Goal: Information Seeking & Learning: Learn about a topic

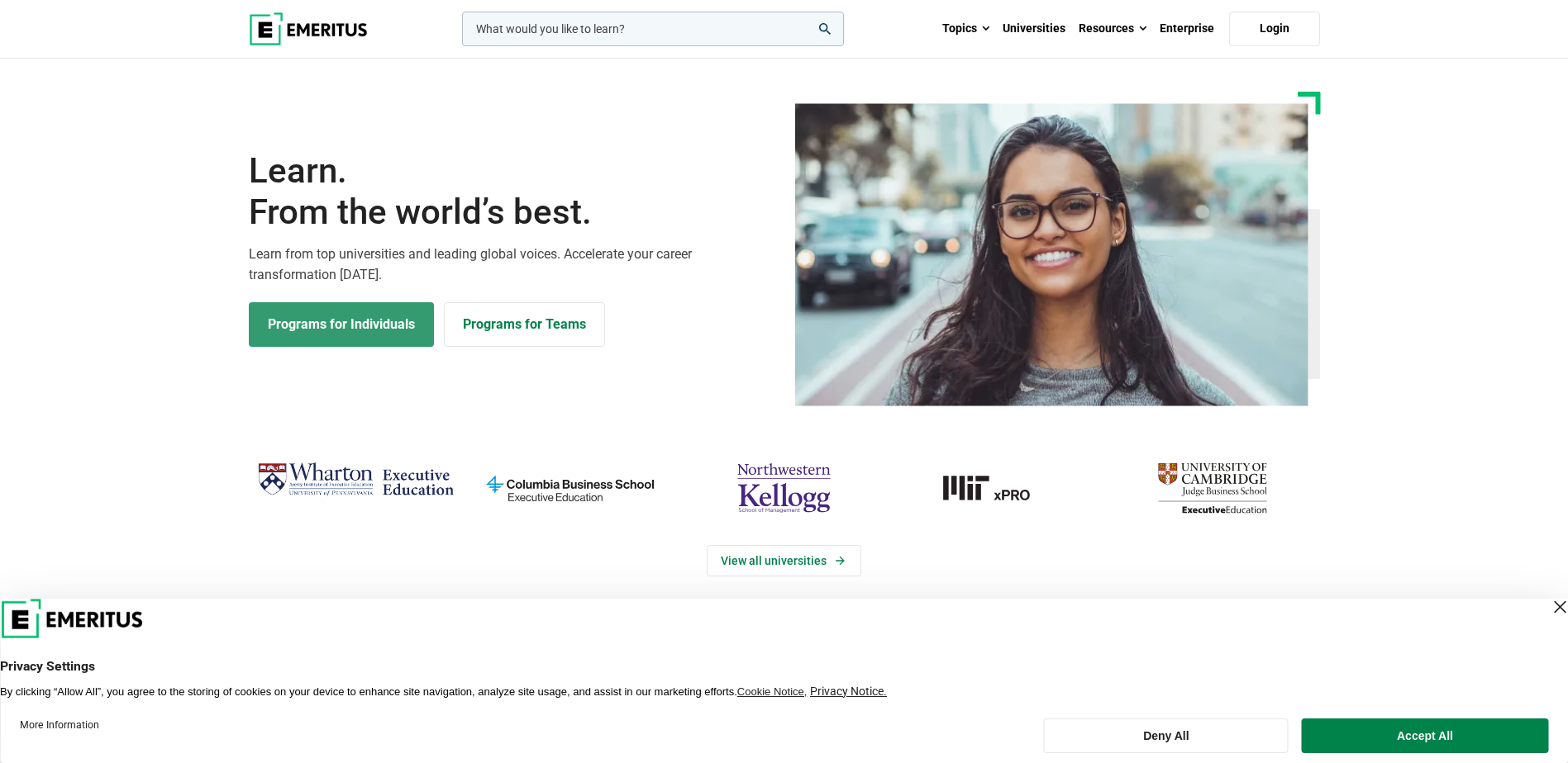
click at [370, 323] on link "Programs for Individuals" at bounding box center [342, 325] width 186 height 45
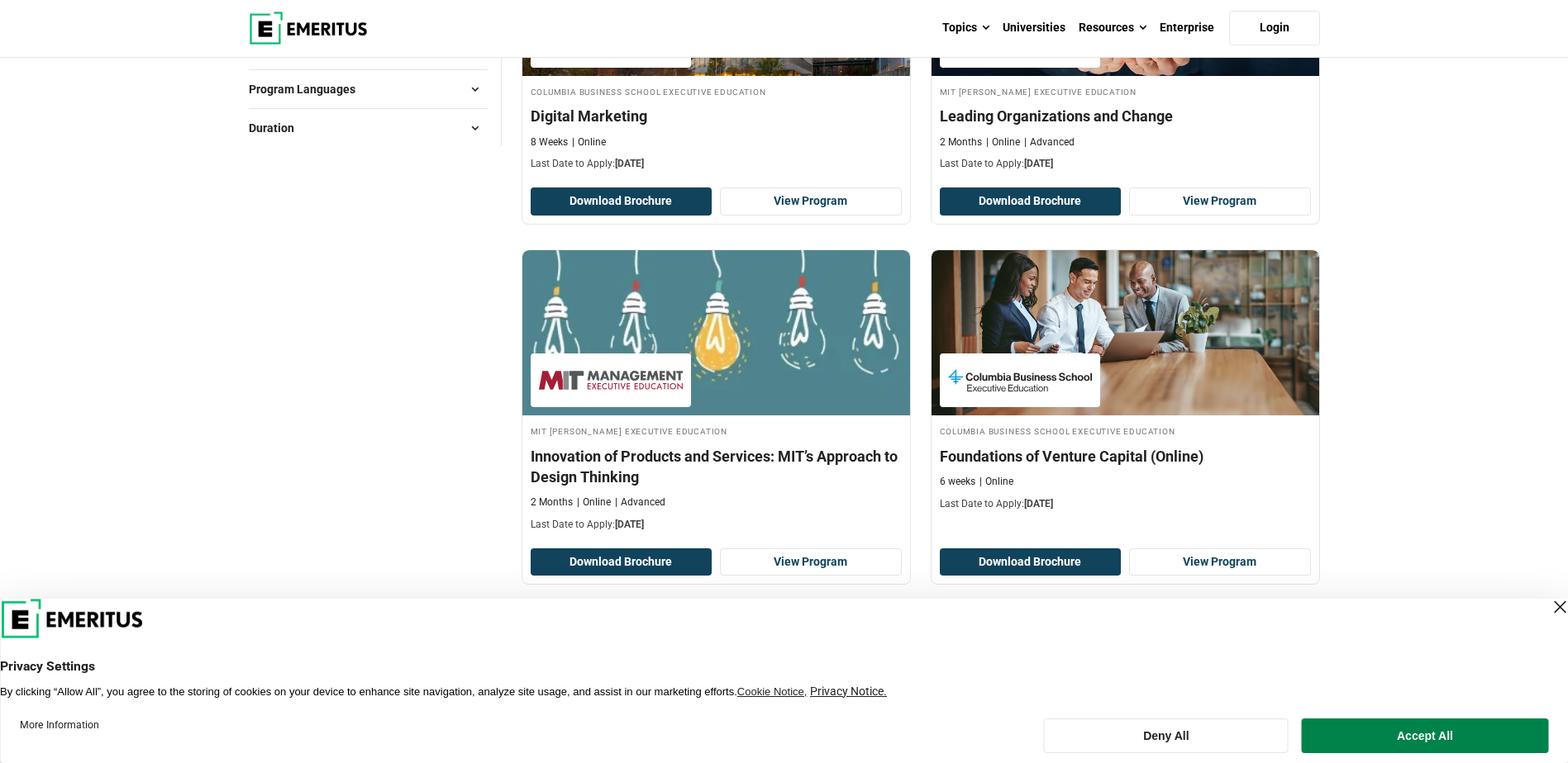
scroll to position [496, 0]
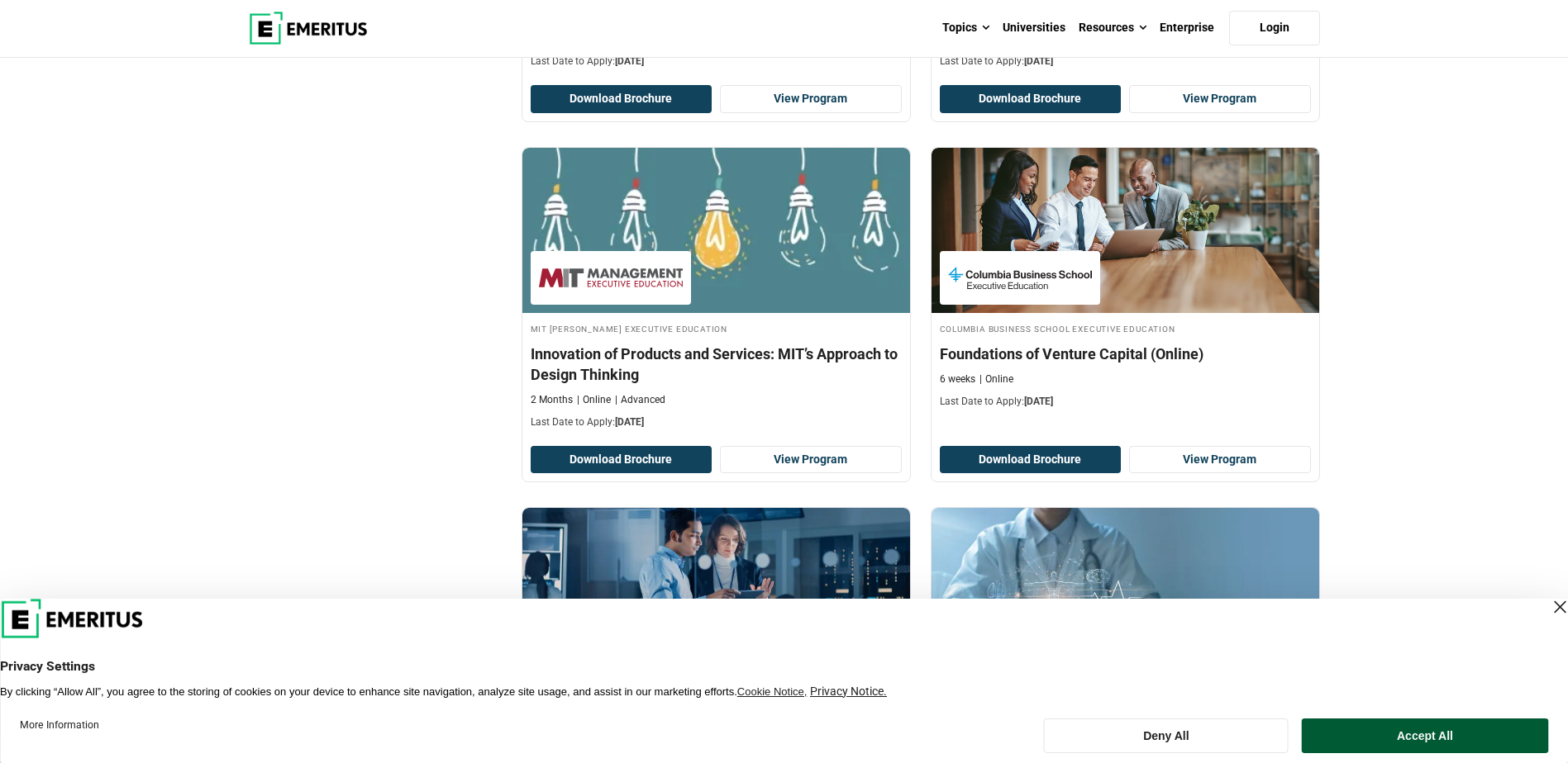
click at [1369, 728] on button "Accept All" at bounding box center [1424, 736] width 246 height 35
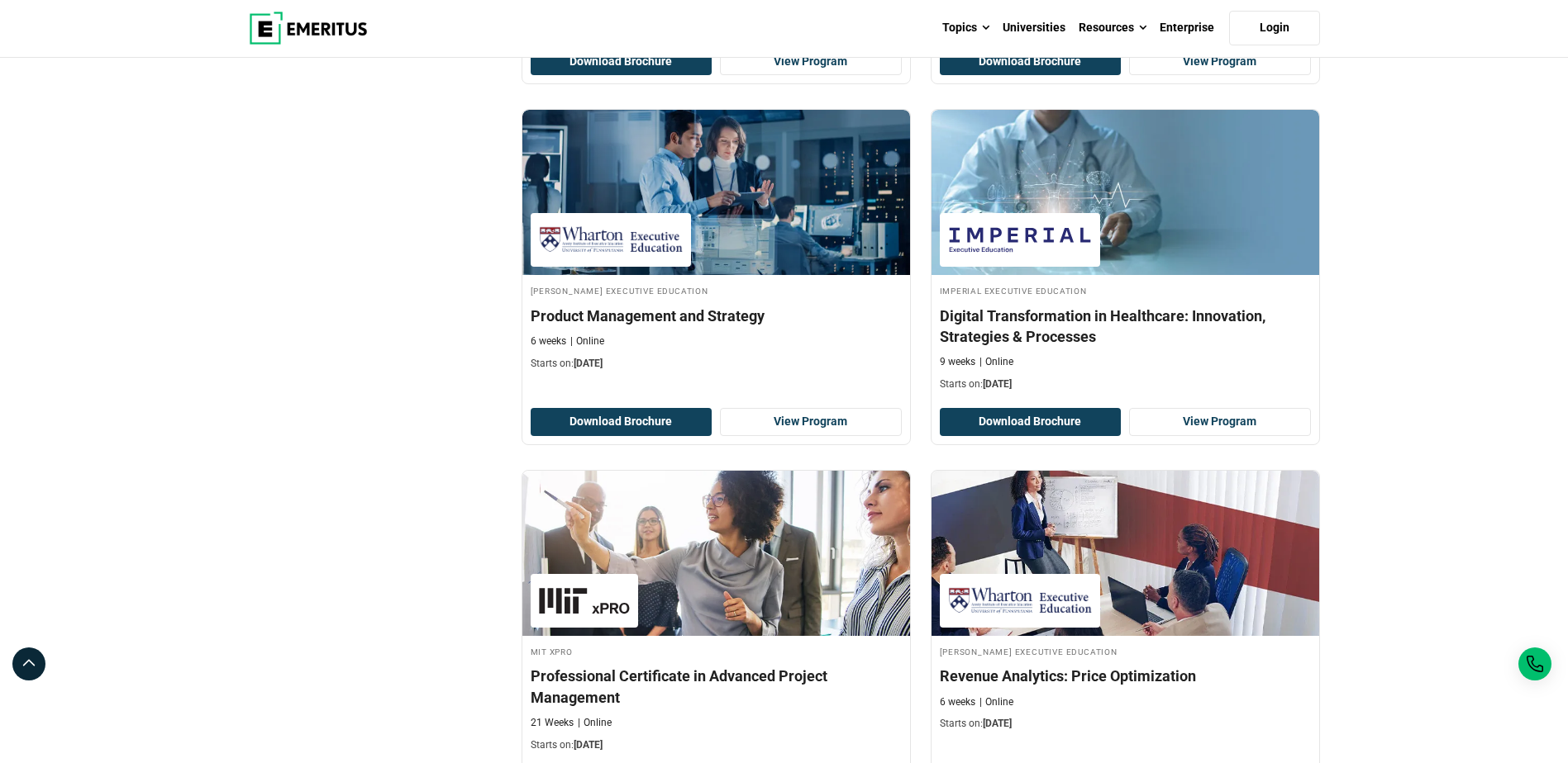
scroll to position [1073, 0]
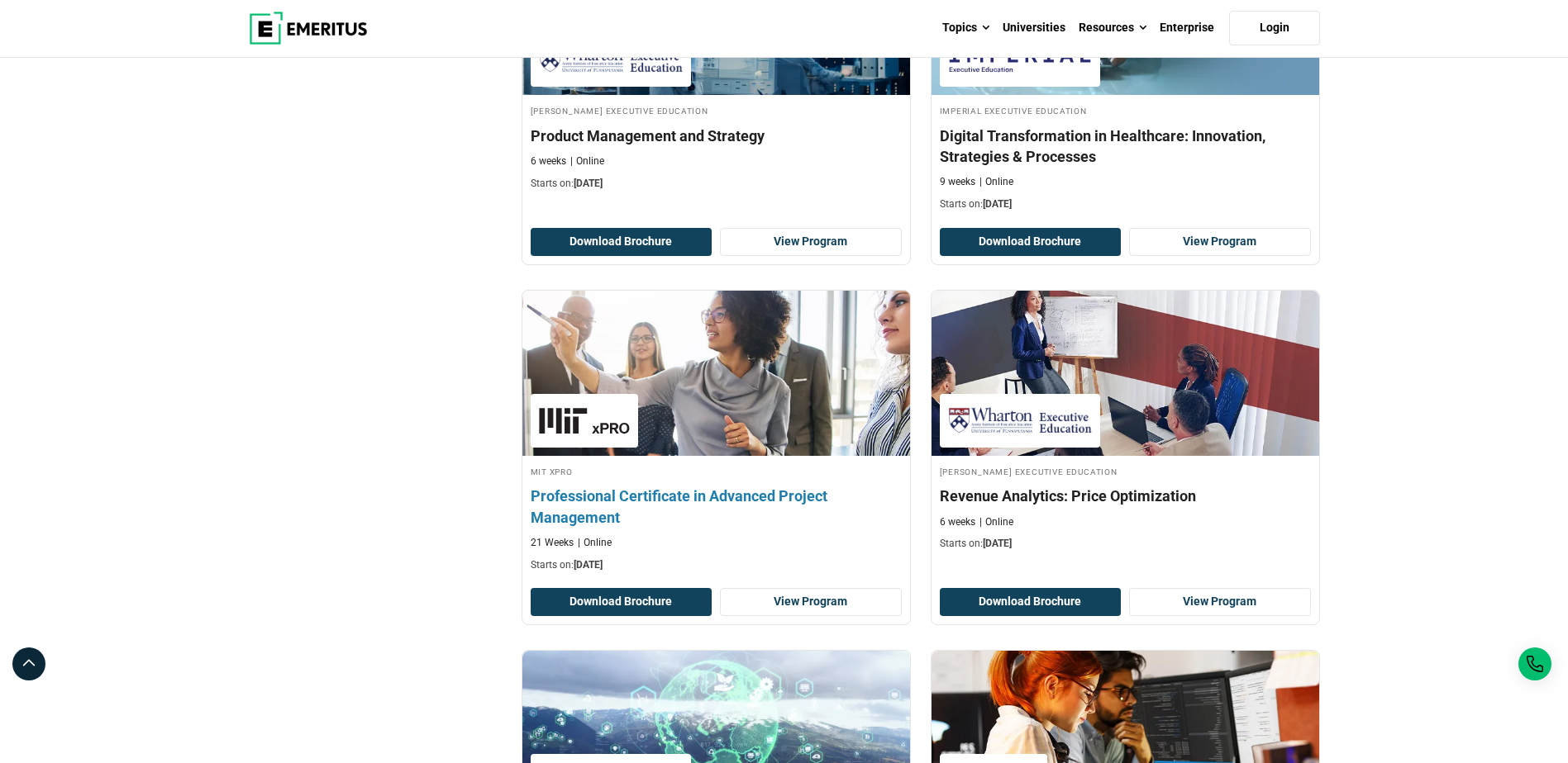
click at [708, 346] on img at bounding box center [716, 373] width 427 height 181
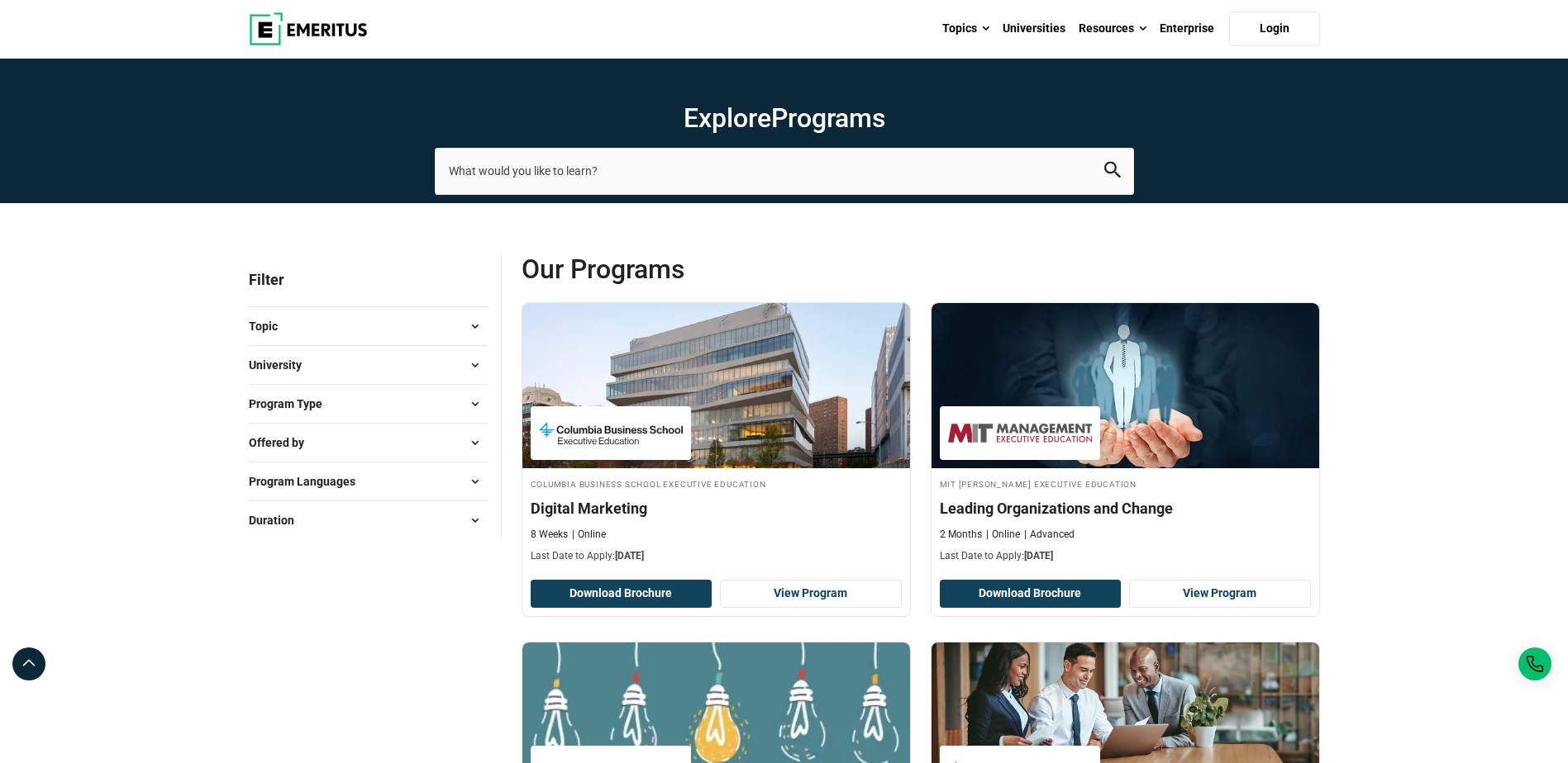
scroll to position [0, 0]
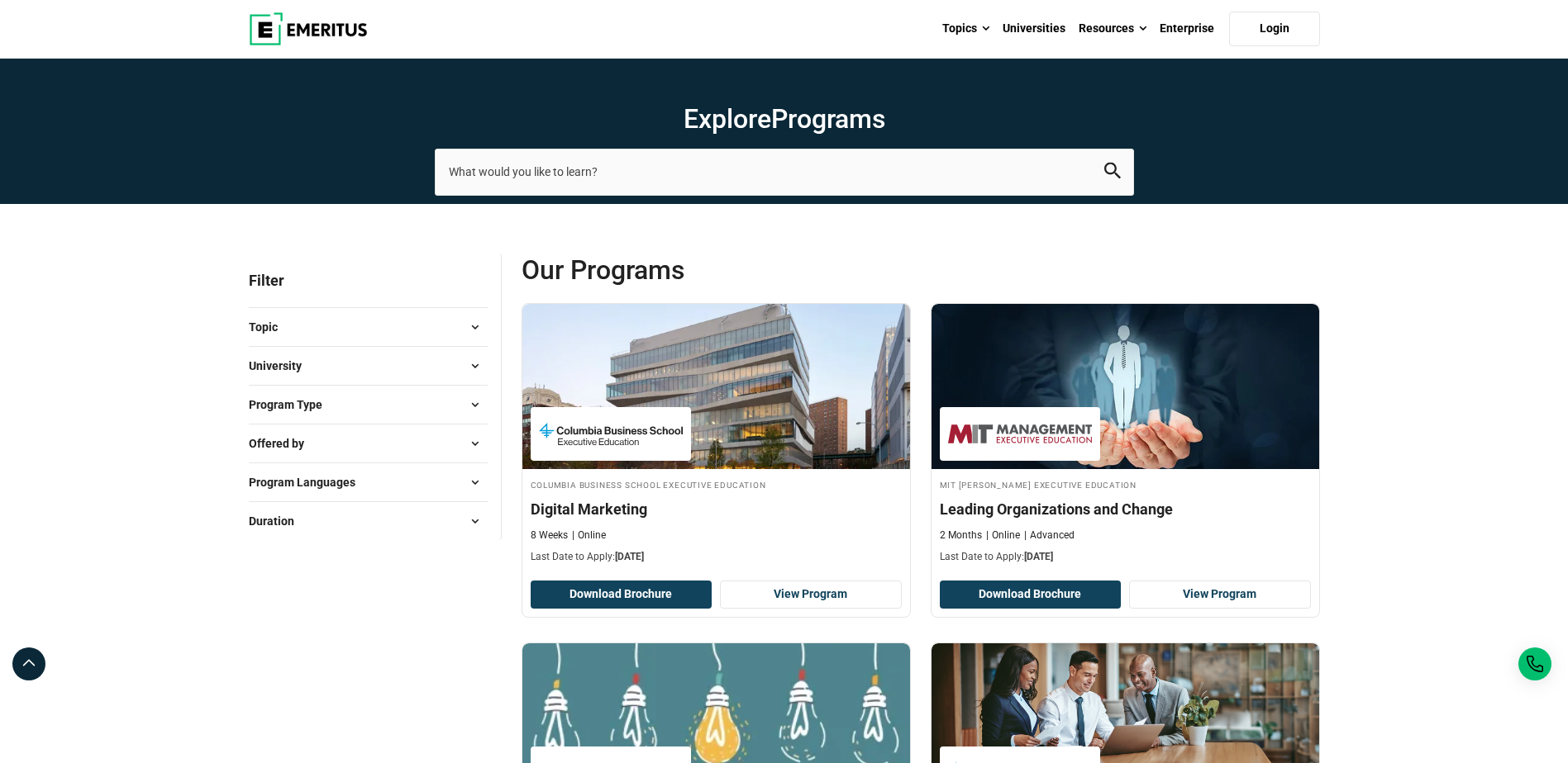
click at [470, 322] on span at bounding box center [475, 326] width 24 height 24
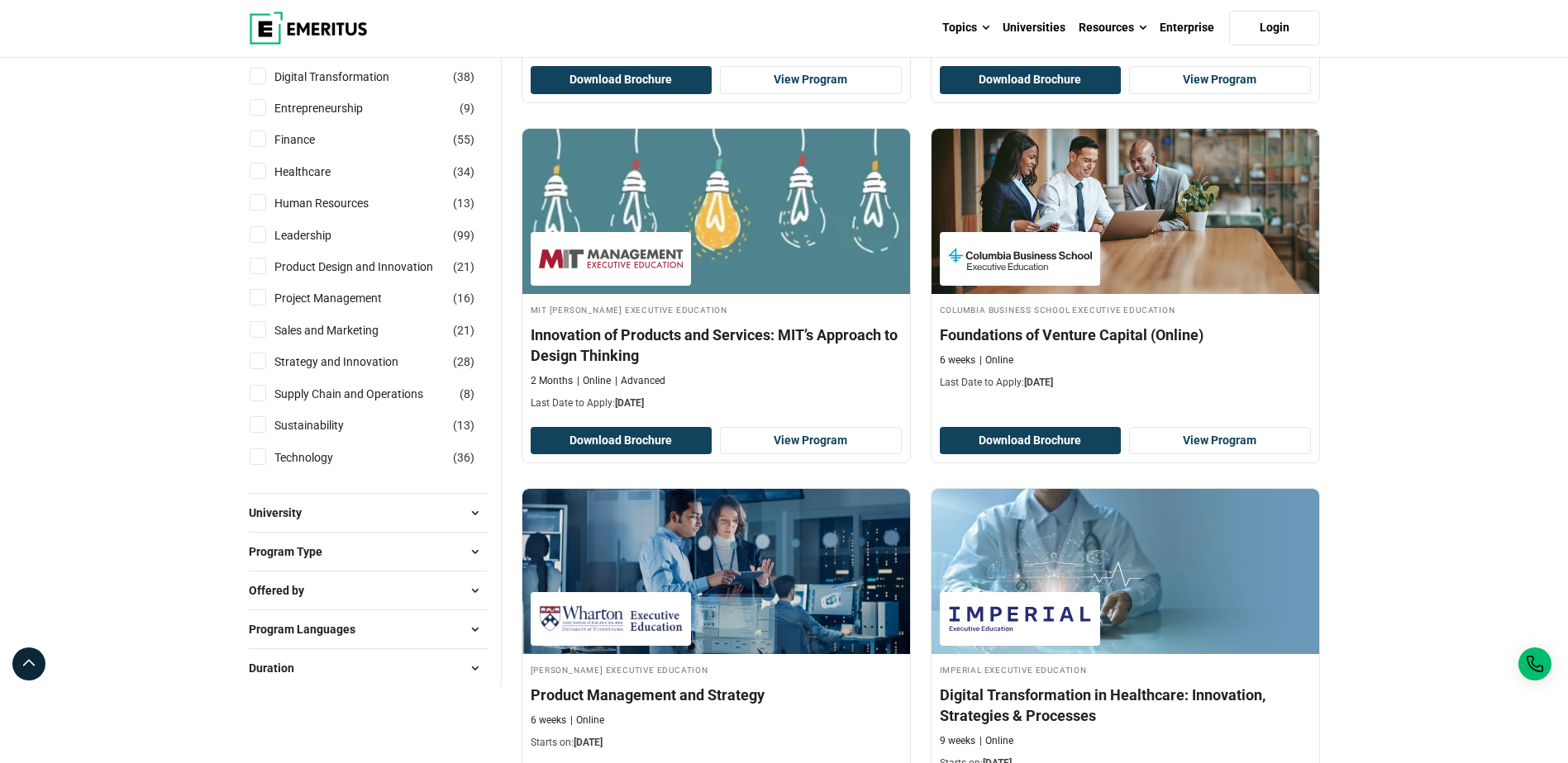
scroll to position [496, 0]
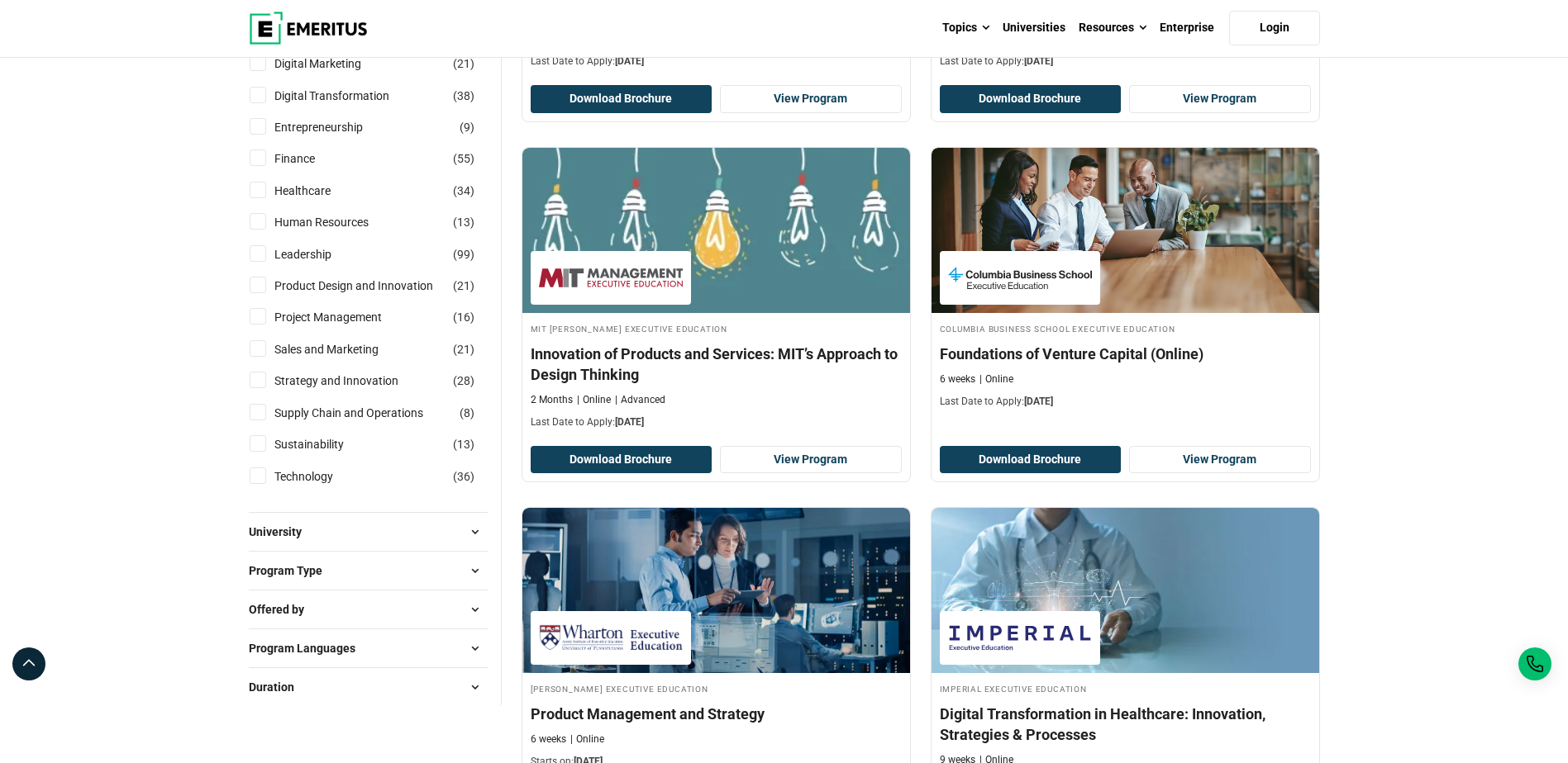
click at [257, 285] on input "Product Design and Innovation ( 21 )" at bounding box center [258, 285] width 17 height 17
checkbox input "true"
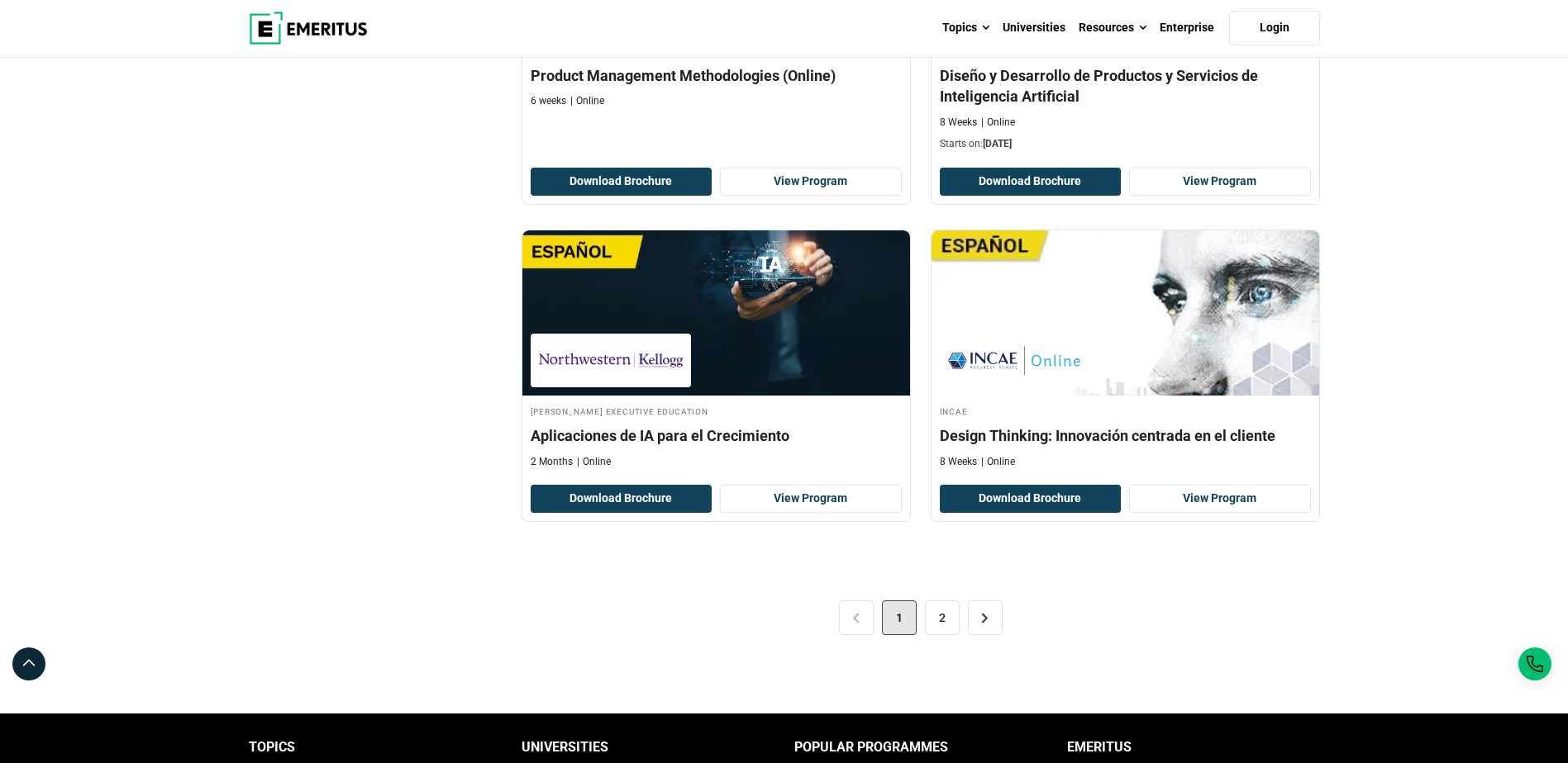
scroll to position [3221, 0]
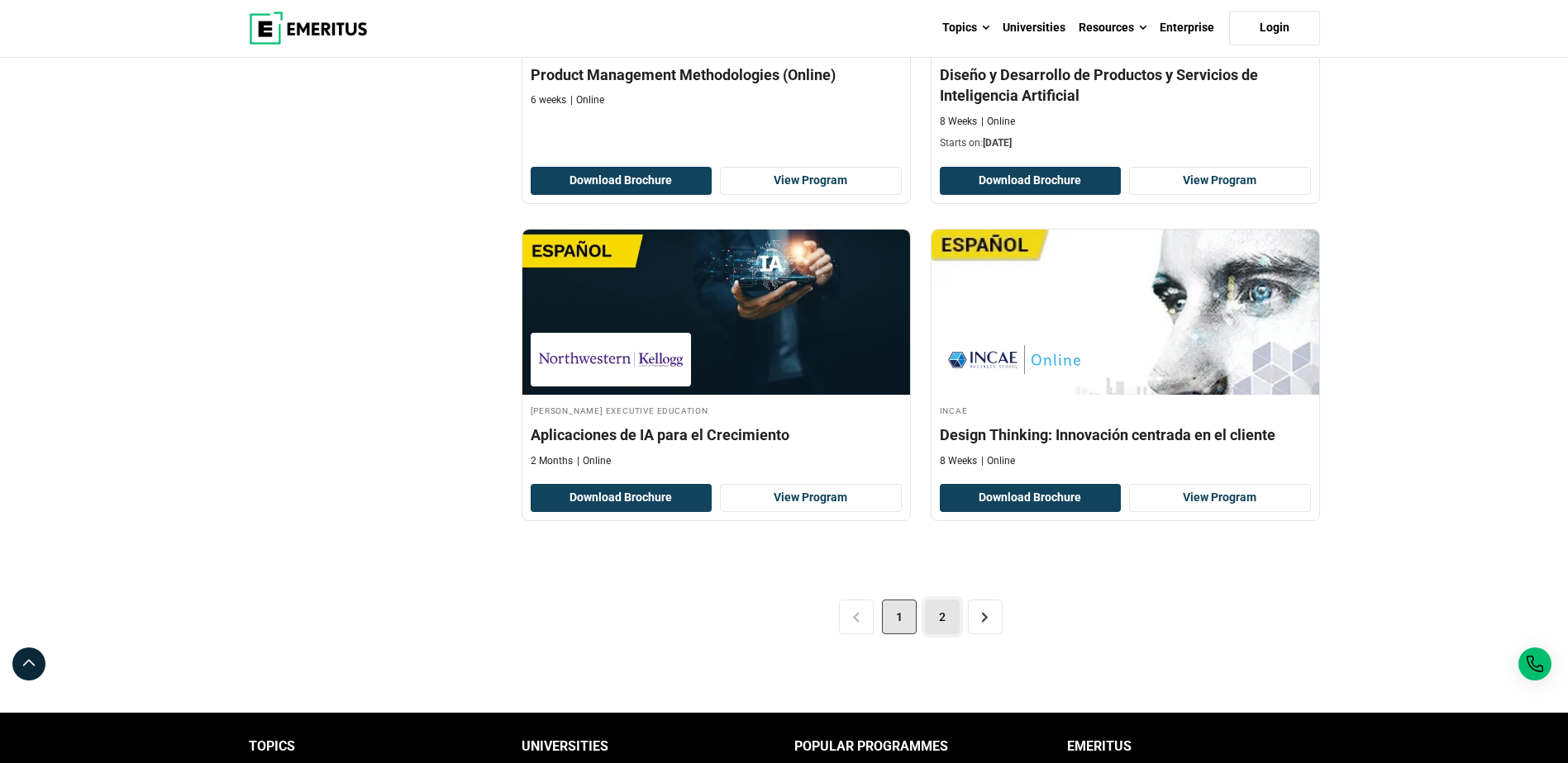
click at [938, 612] on link "2" at bounding box center [942, 617] width 35 height 35
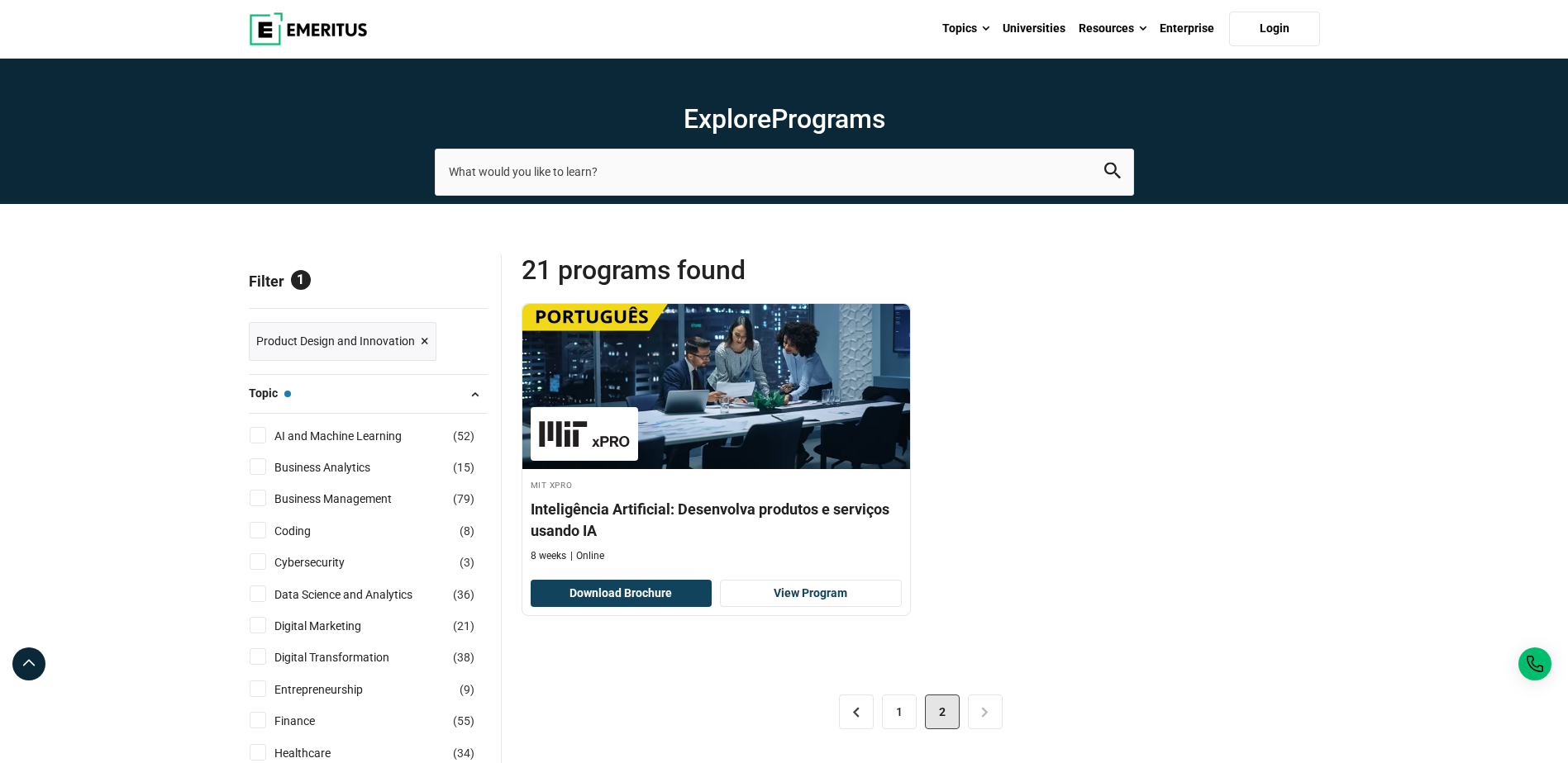
click at [425, 336] on span "×" at bounding box center [425, 341] width 8 height 24
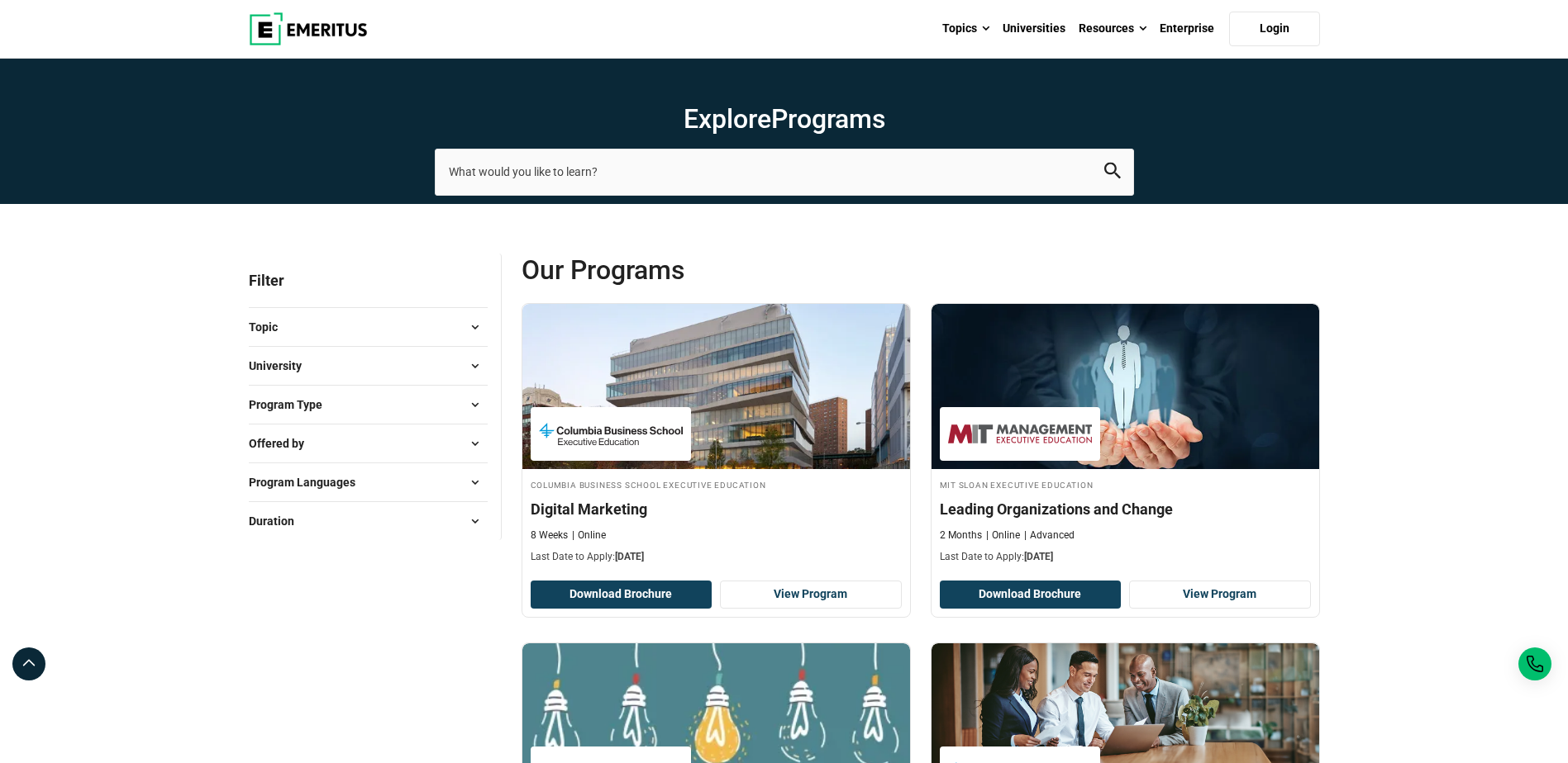
click at [452, 323] on button "Topic" at bounding box center [368, 326] width 239 height 24
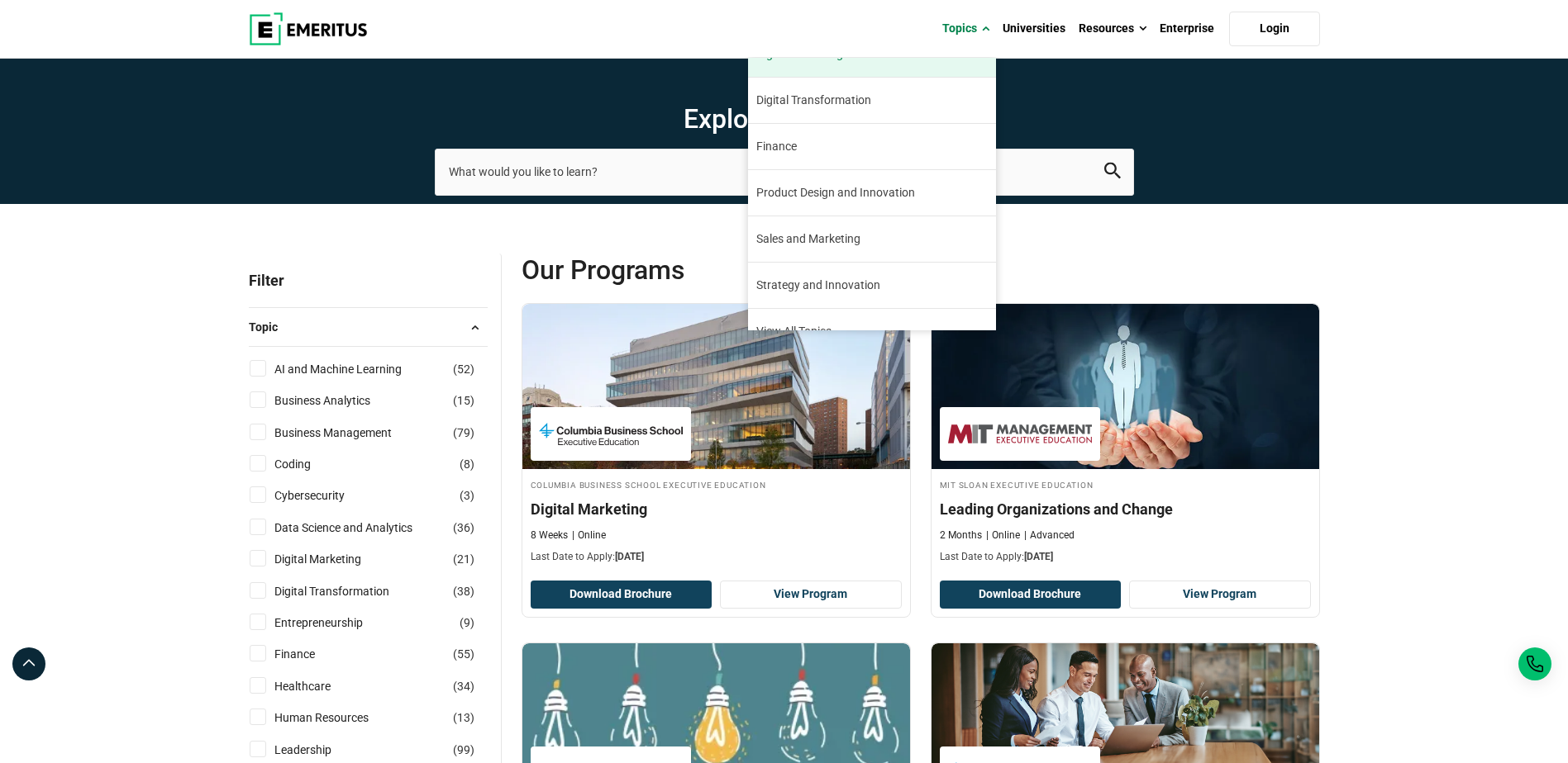
scroll to position [189, 0]
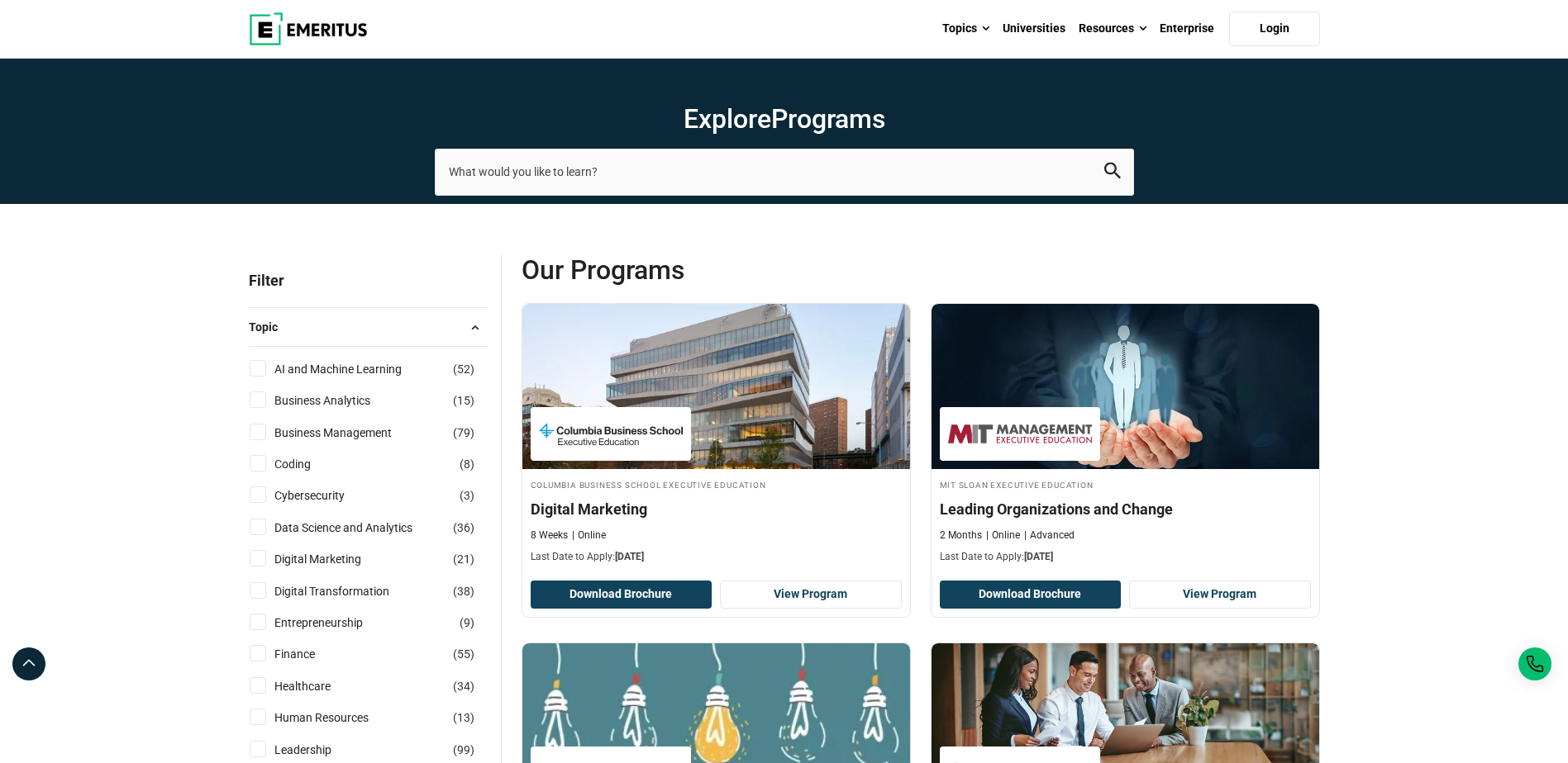
click at [261, 371] on input "AI and Machine Learning ( 52 )" at bounding box center [258, 368] width 17 height 17
checkbox input "true"
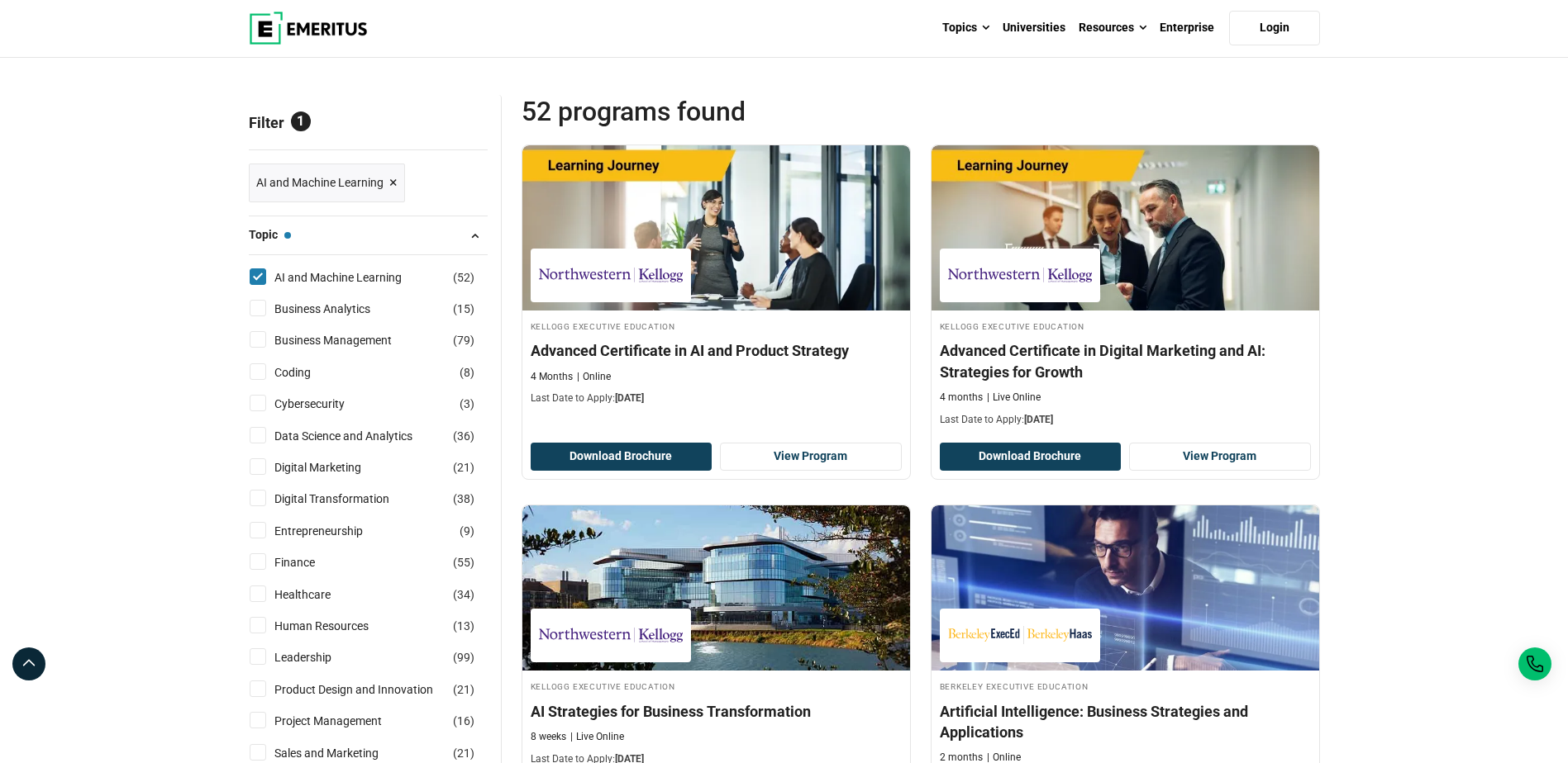
scroll to position [165, 0]
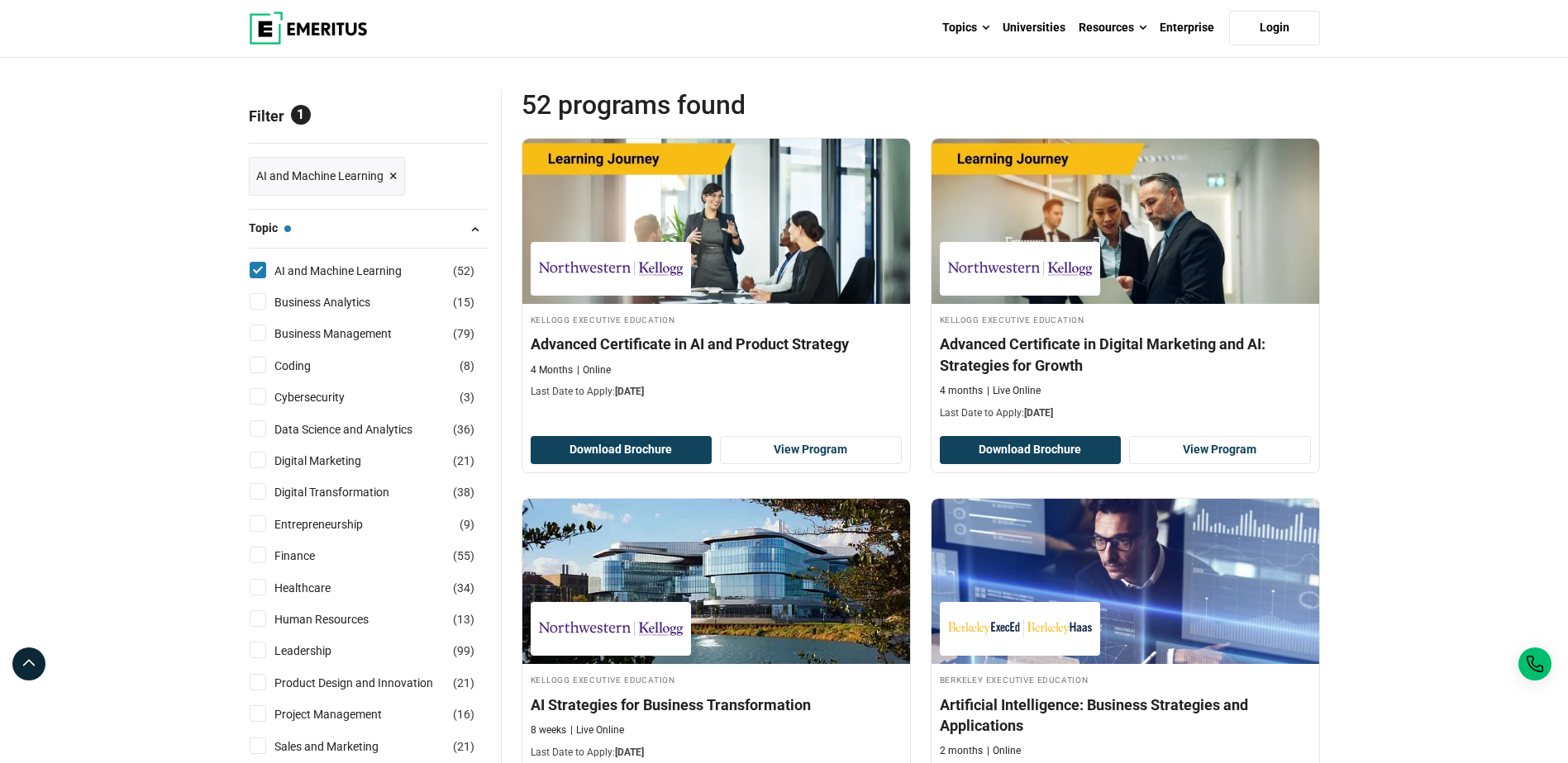
click at [261, 428] on input "Data Science and Analytics ( 36 )" at bounding box center [258, 428] width 17 height 17
checkbox input "true"
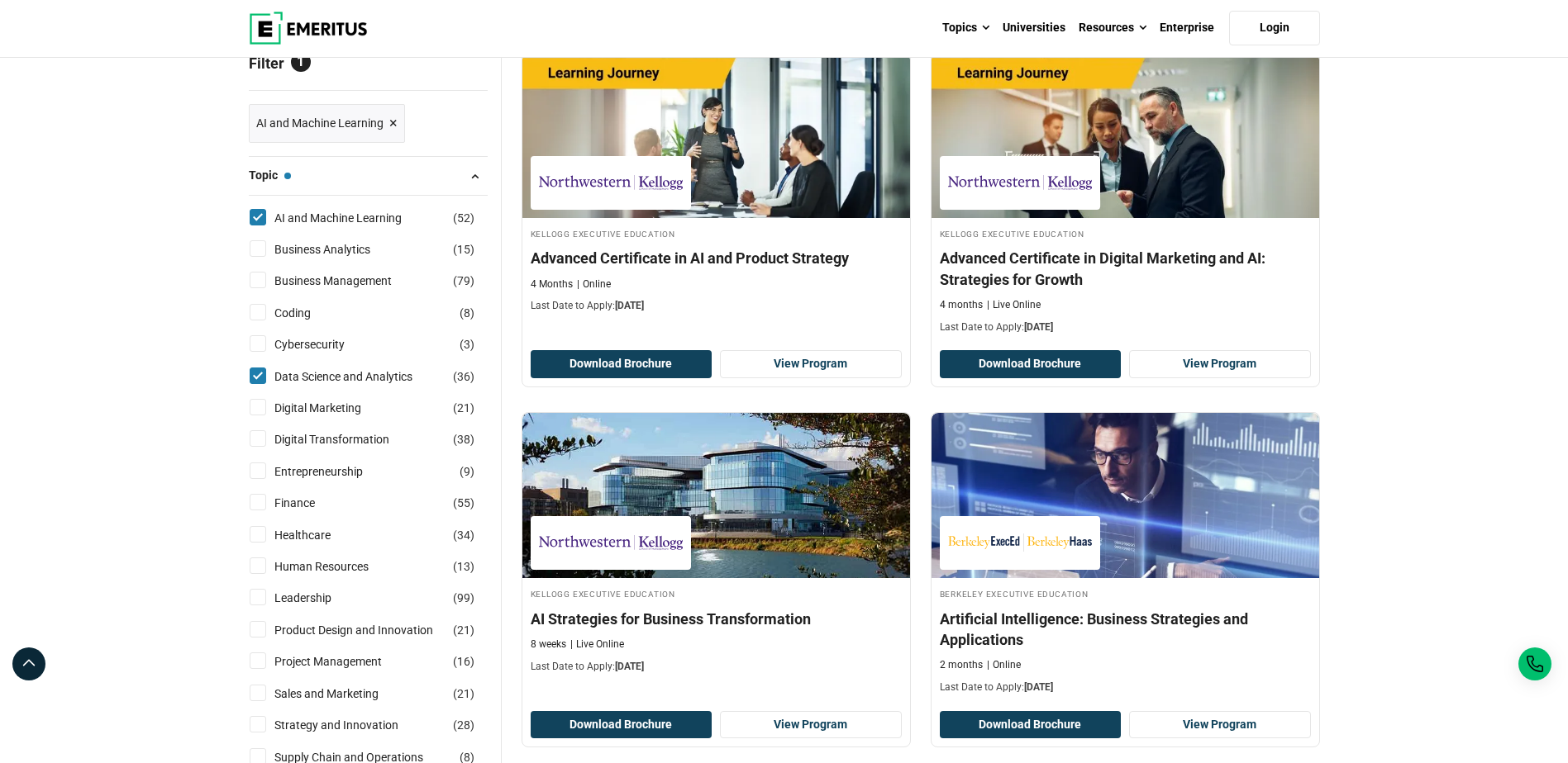
scroll to position [248, 0]
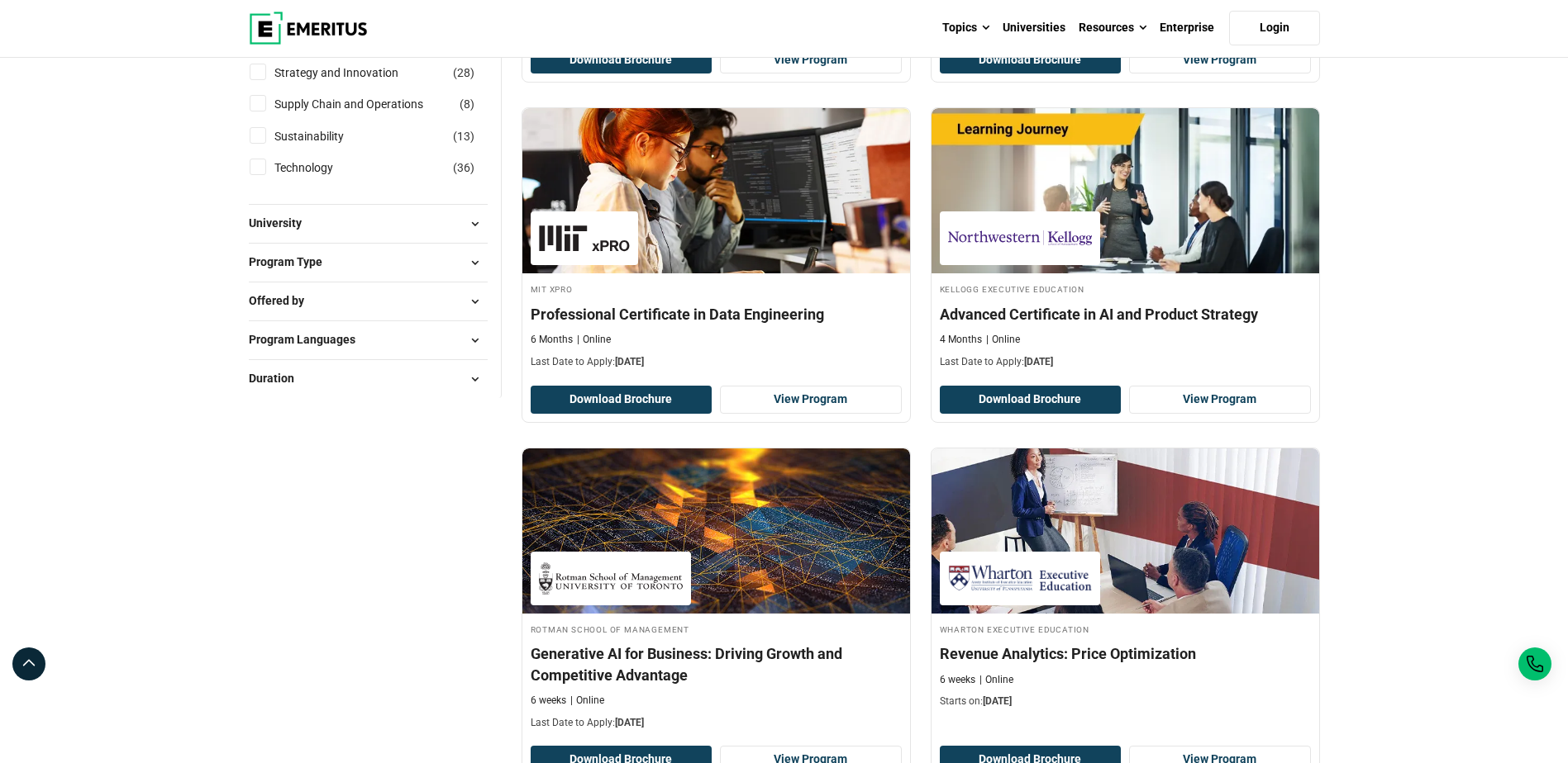
scroll to position [908, 0]
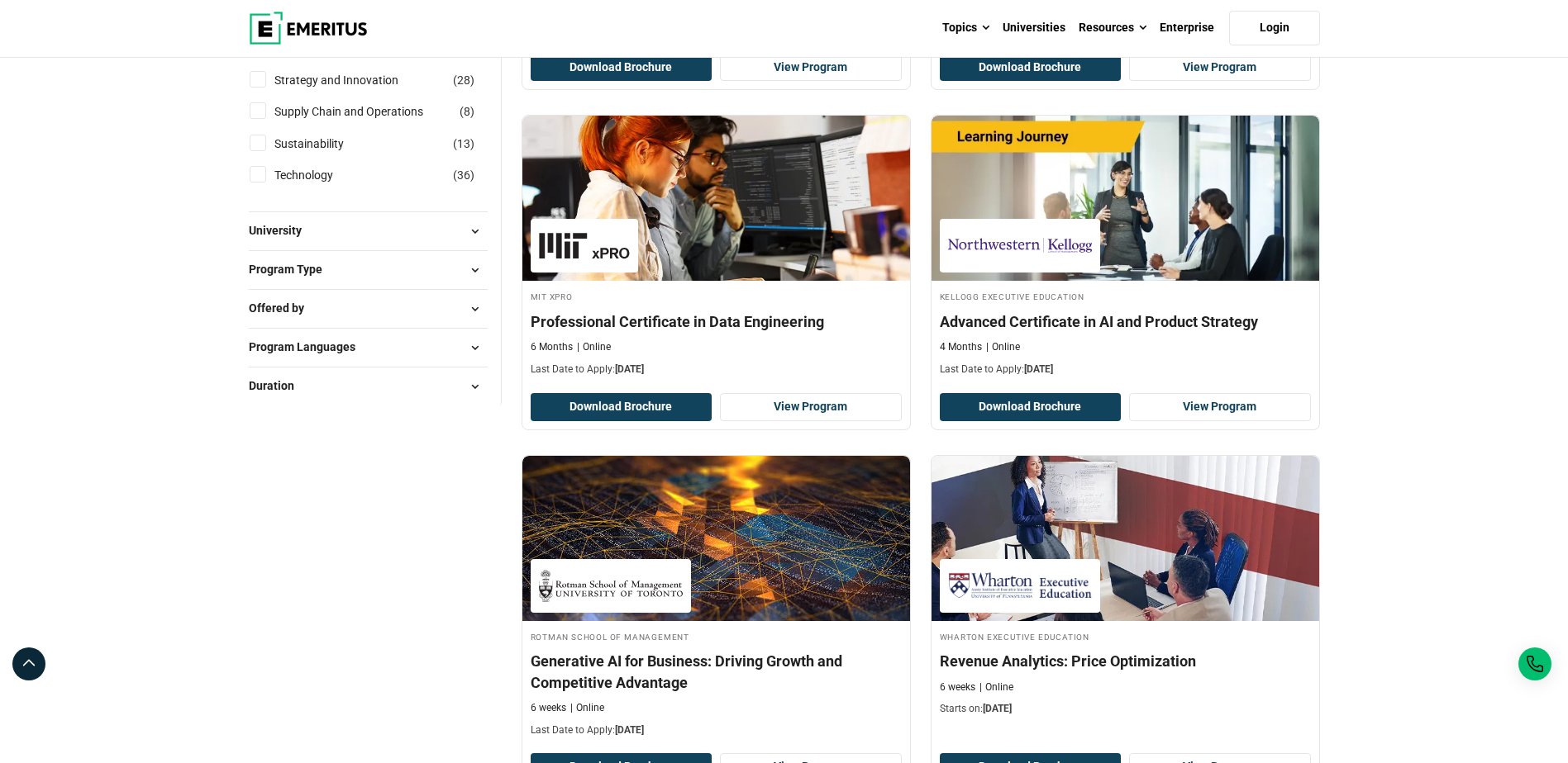
click at [435, 305] on button "Offered by" at bounding box center [368, 308] width 239 height 24
click at [348, 236] on button "University" at bounding box center [368, 230] width 239 height 24
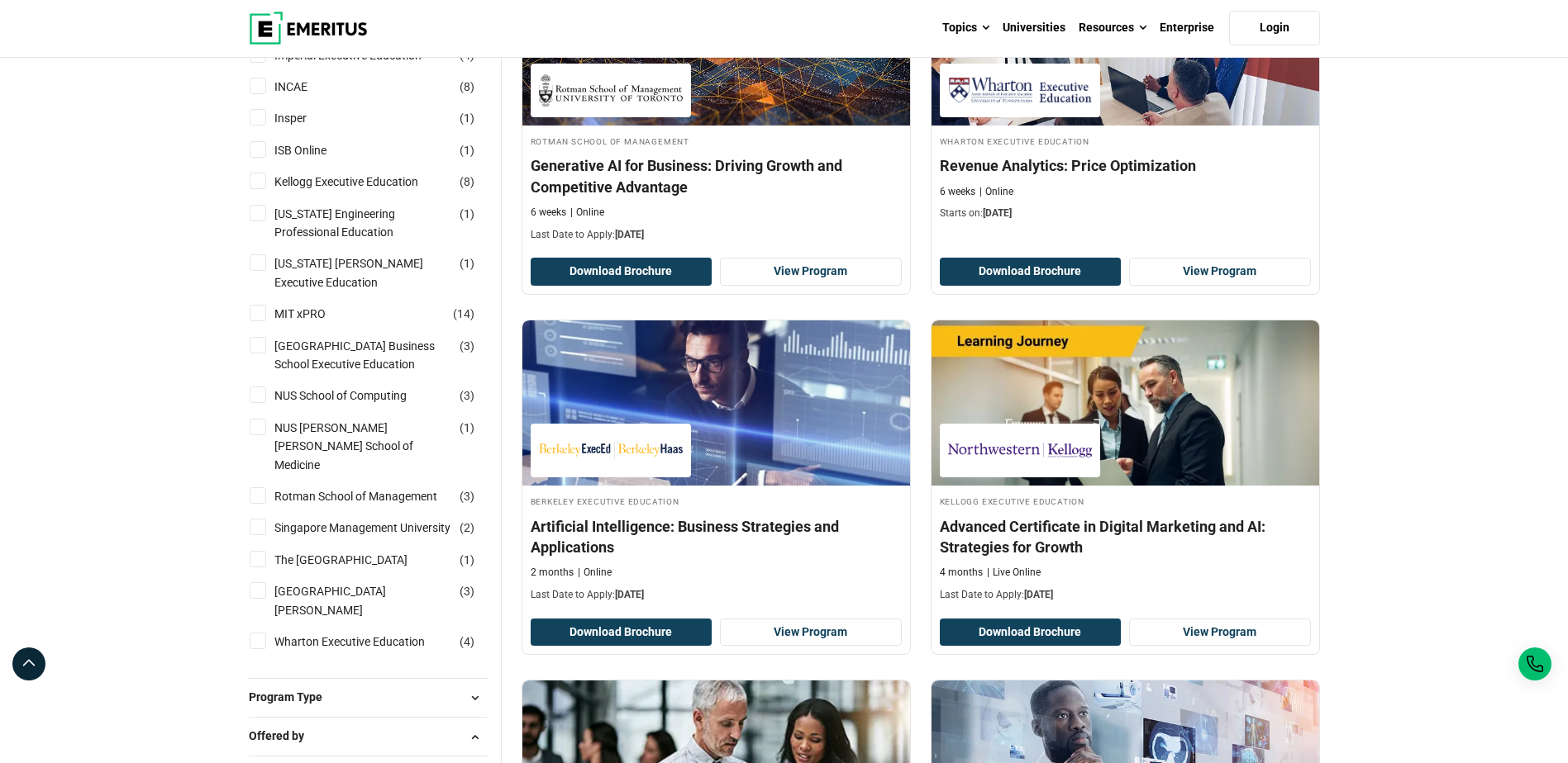
scroll to position [1486, 0]
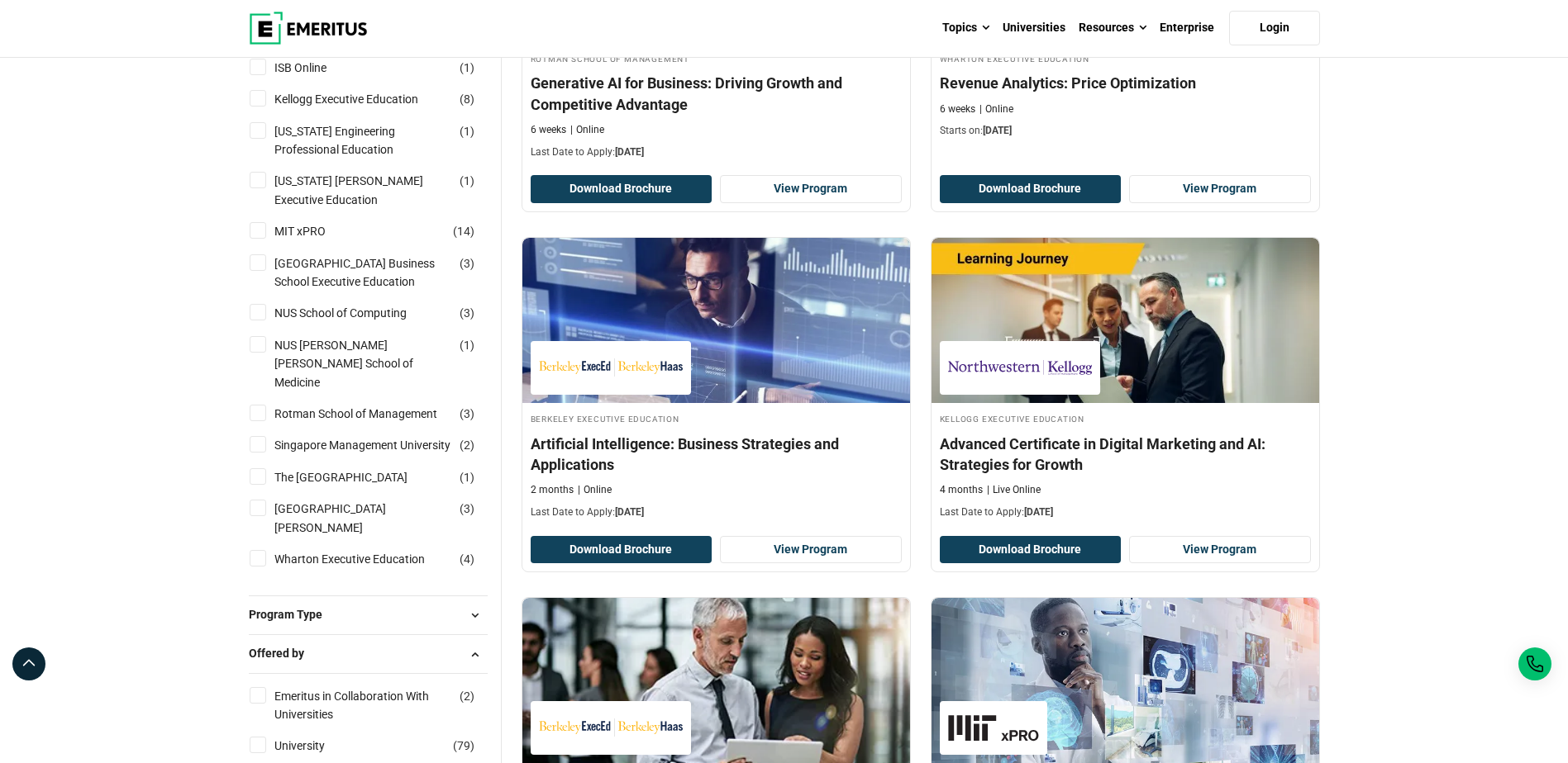
click at [263, 263] on input "National University of Singapore Business School Executive Education ( 3 )" at bounding box center [258, 262] width 17 height 17
checkbox input "true"
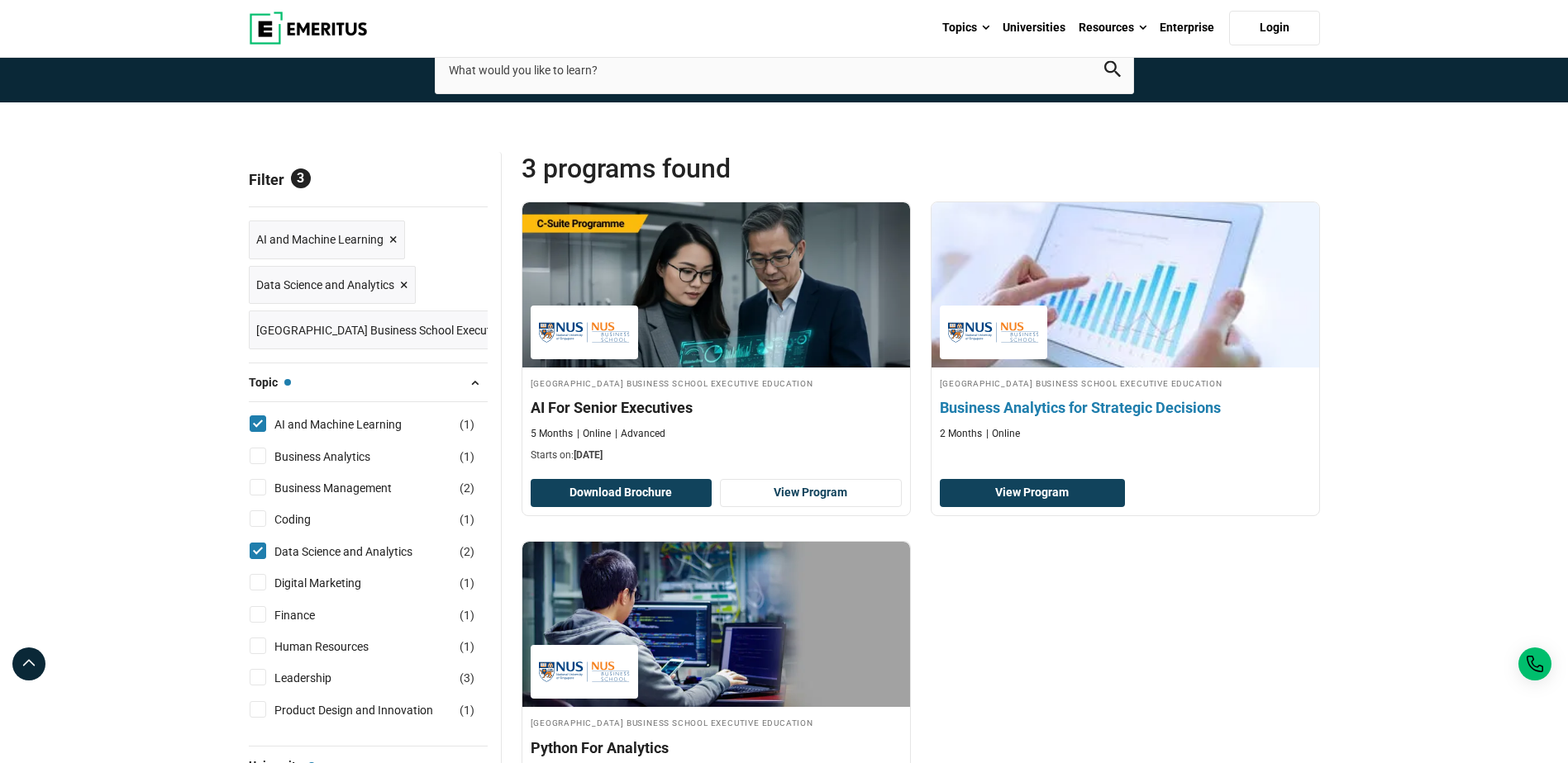
scroll to position [432, 0]
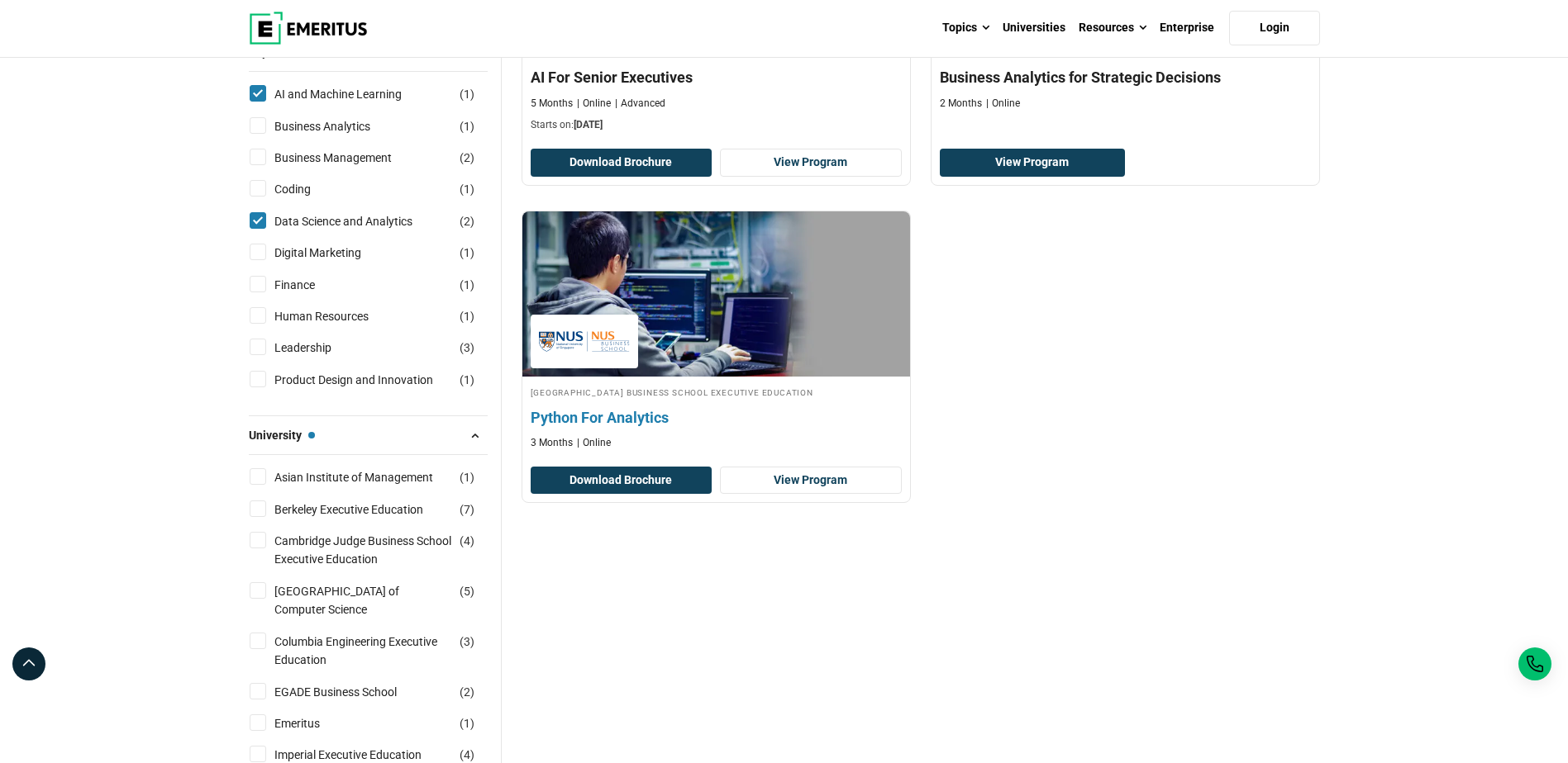
click at [796, 288] on img at bounding box center [716, 294] width 427 height 181
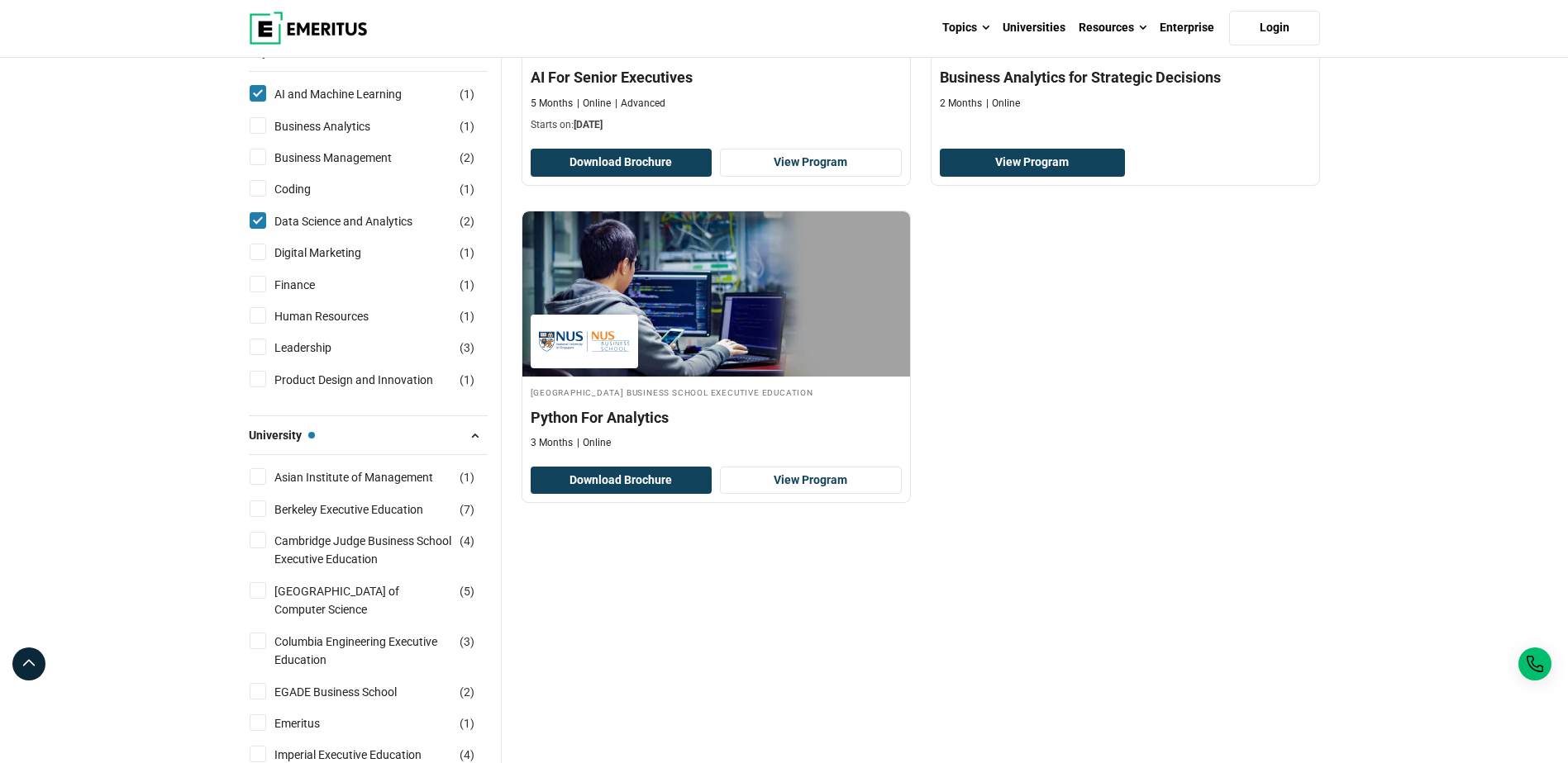
click at [1184, 336] on div "[GEOGRAPHIC_DATA] Business School Executive Education AI For Senior Executives …" at bounding box center [921, 200] width 818 height 658
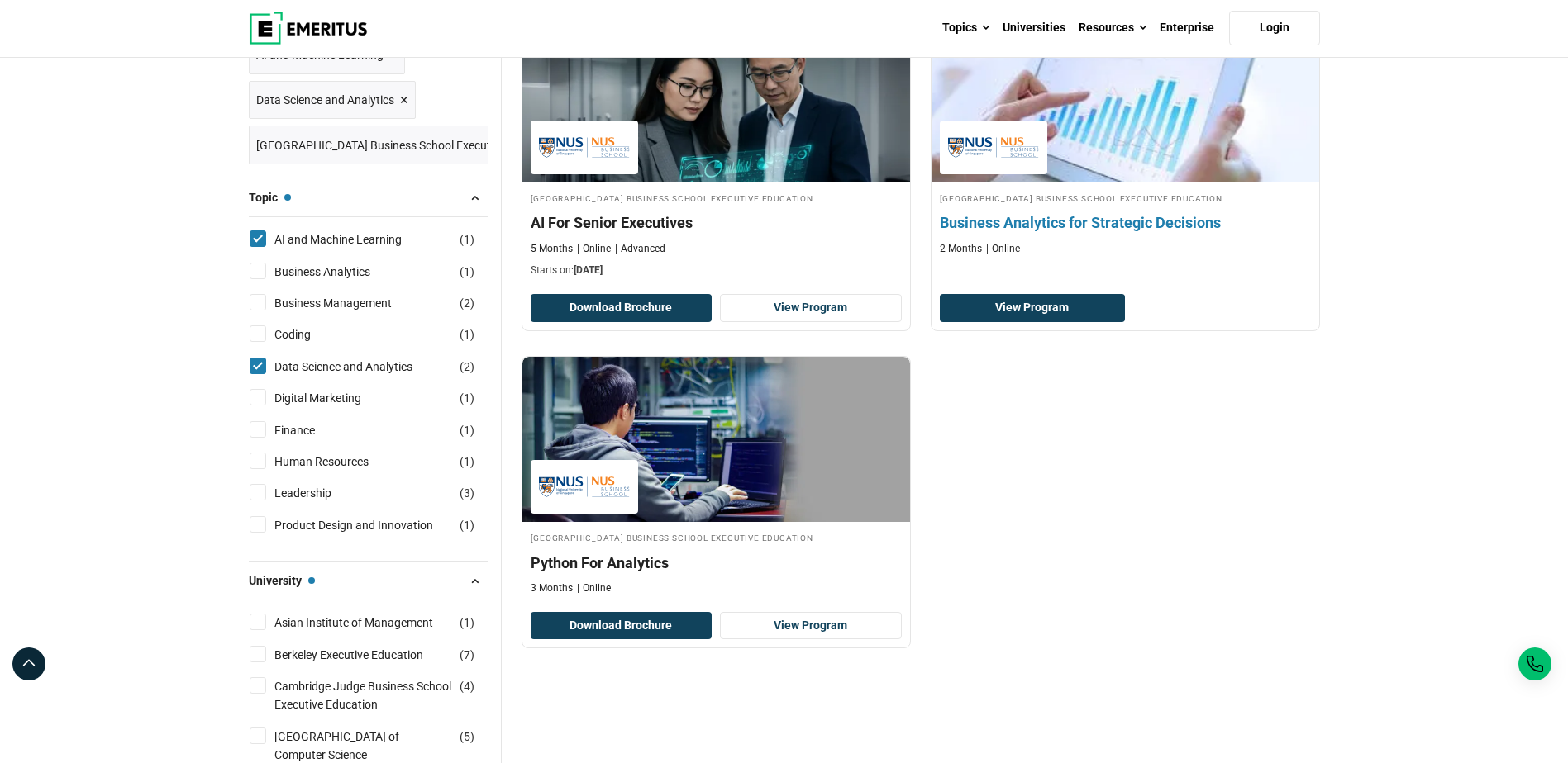
scroll to position [101, 0]
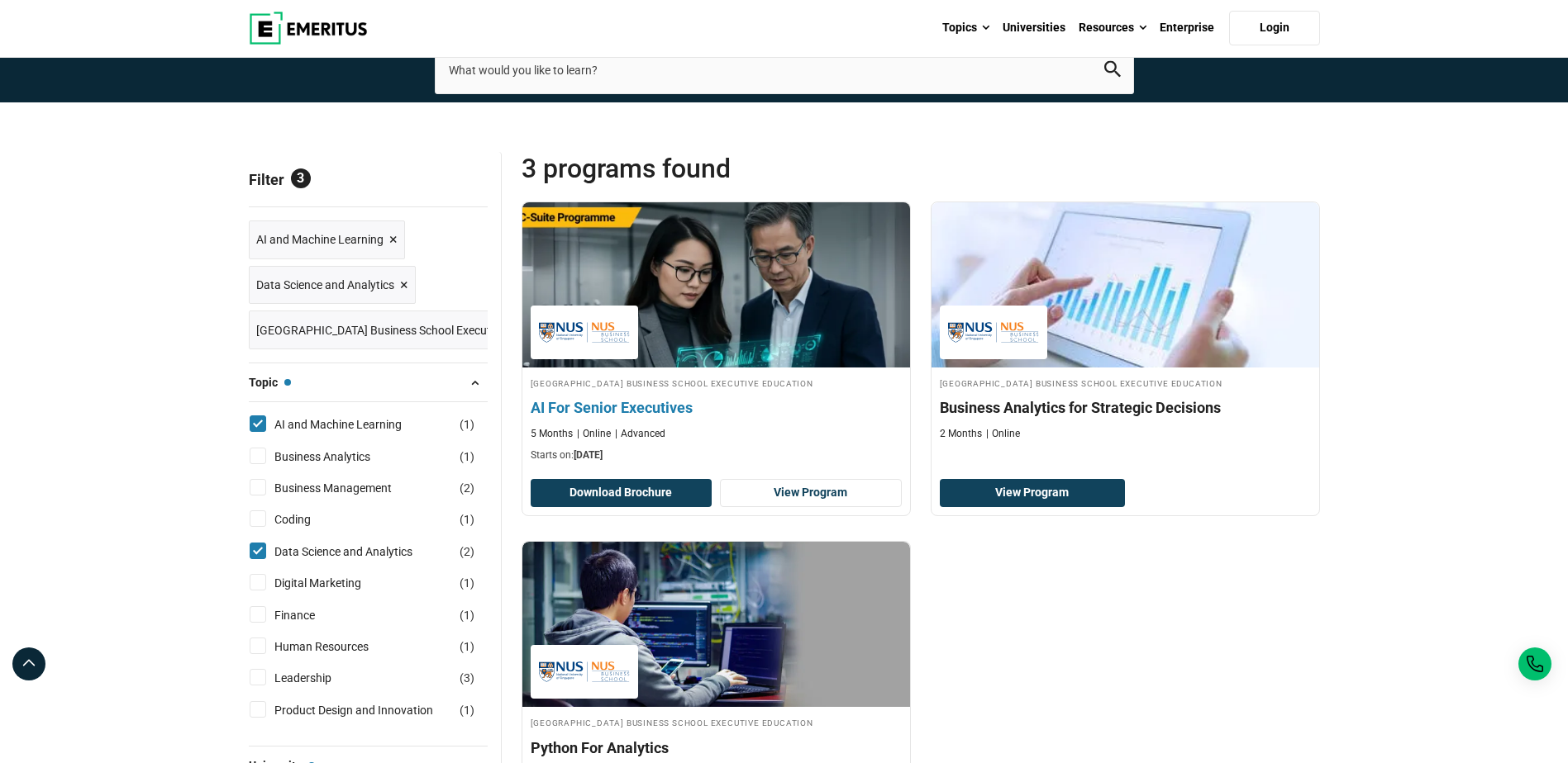
click at [728, 277] on img at bounding box center [716, 285] width 427 height 181
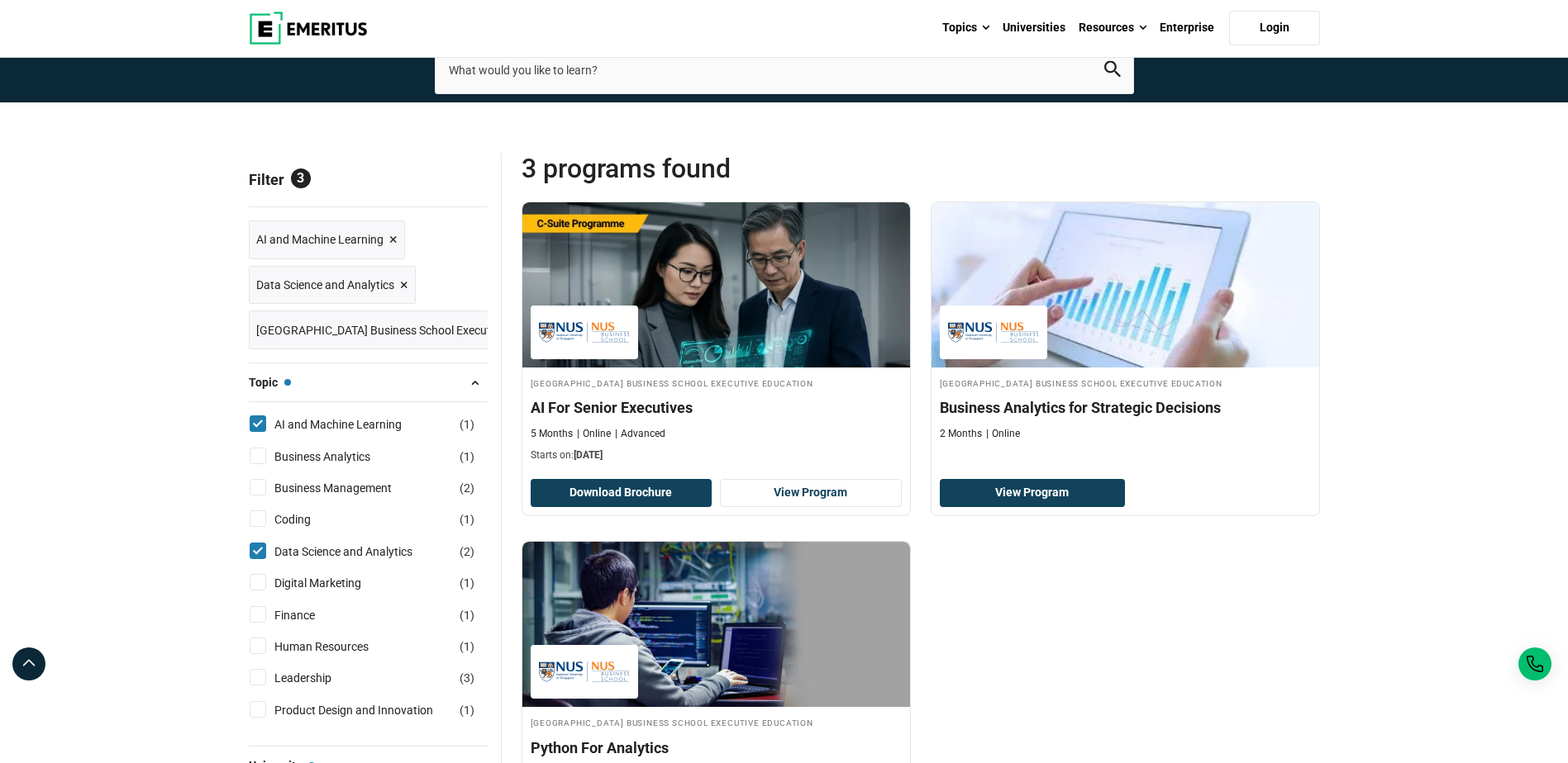
click at [1325, 504] on div "[GEOGRAPHIC_DATA] Business School Executive Education Business Analytics for St…" at bounding box center [1125, 359] width 409 height 314
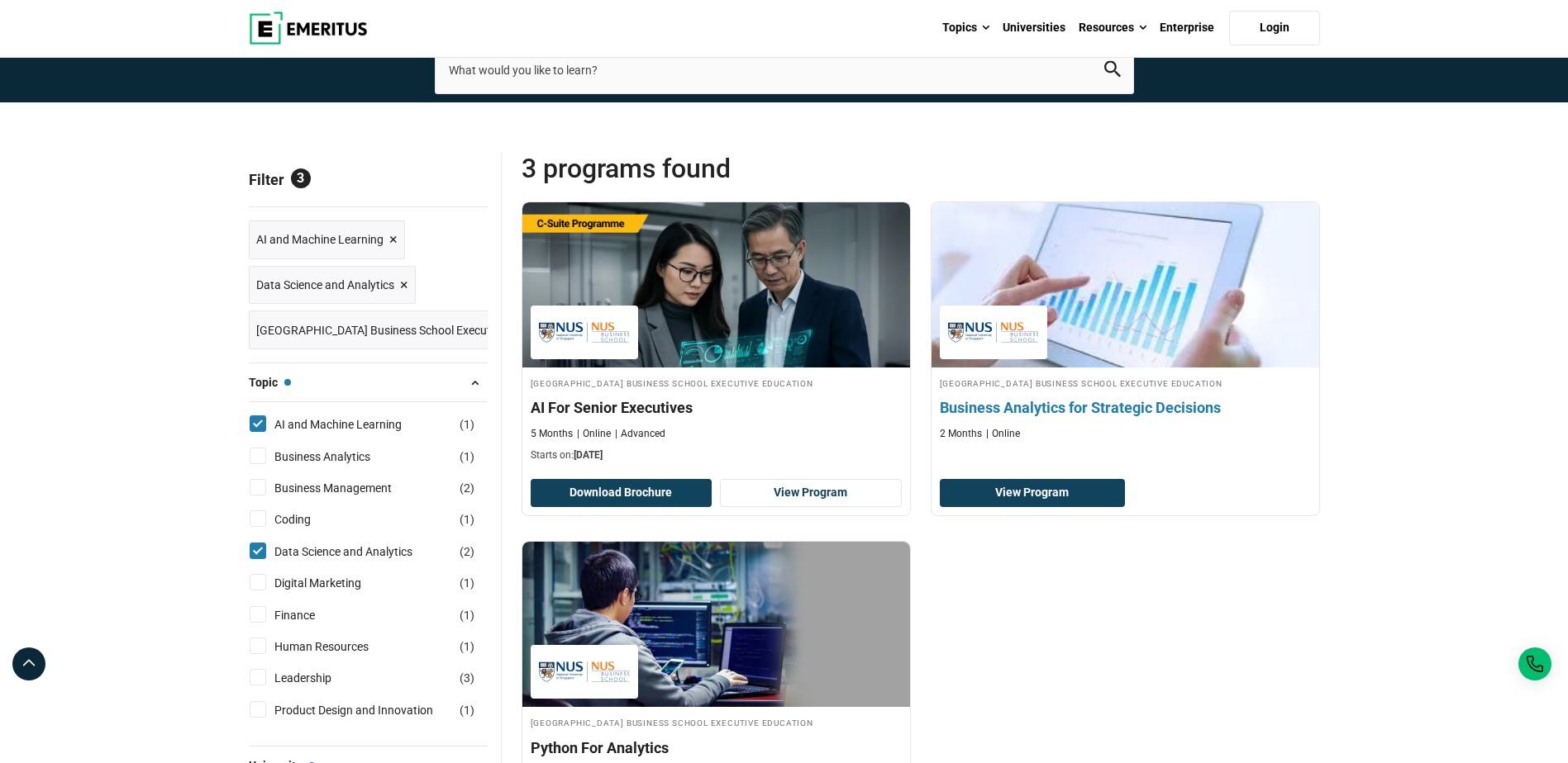
click at [1164, 327] on img at bounding box center [1125, 285] width 427 height 181
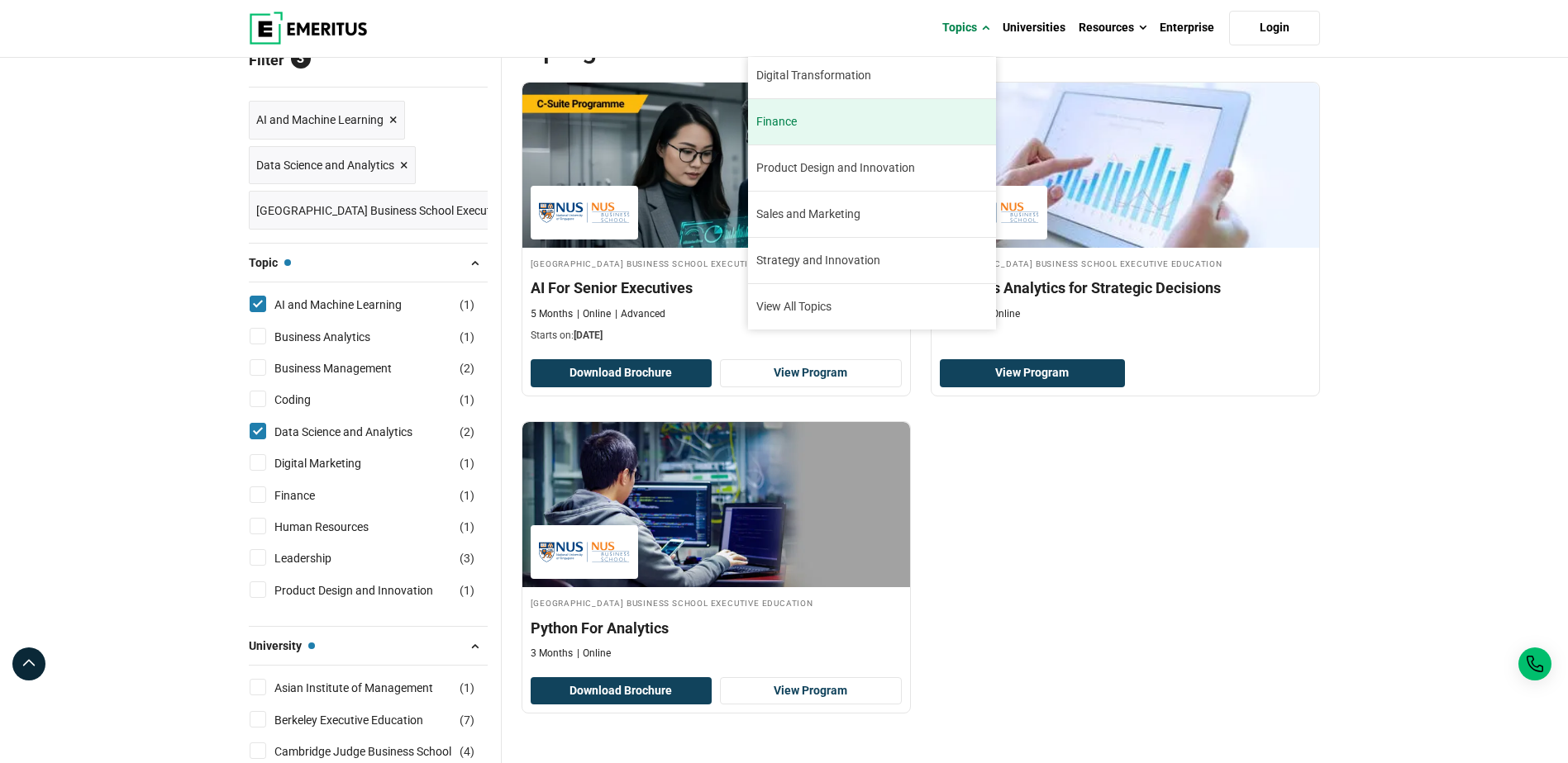
scroll to position [349, 0]
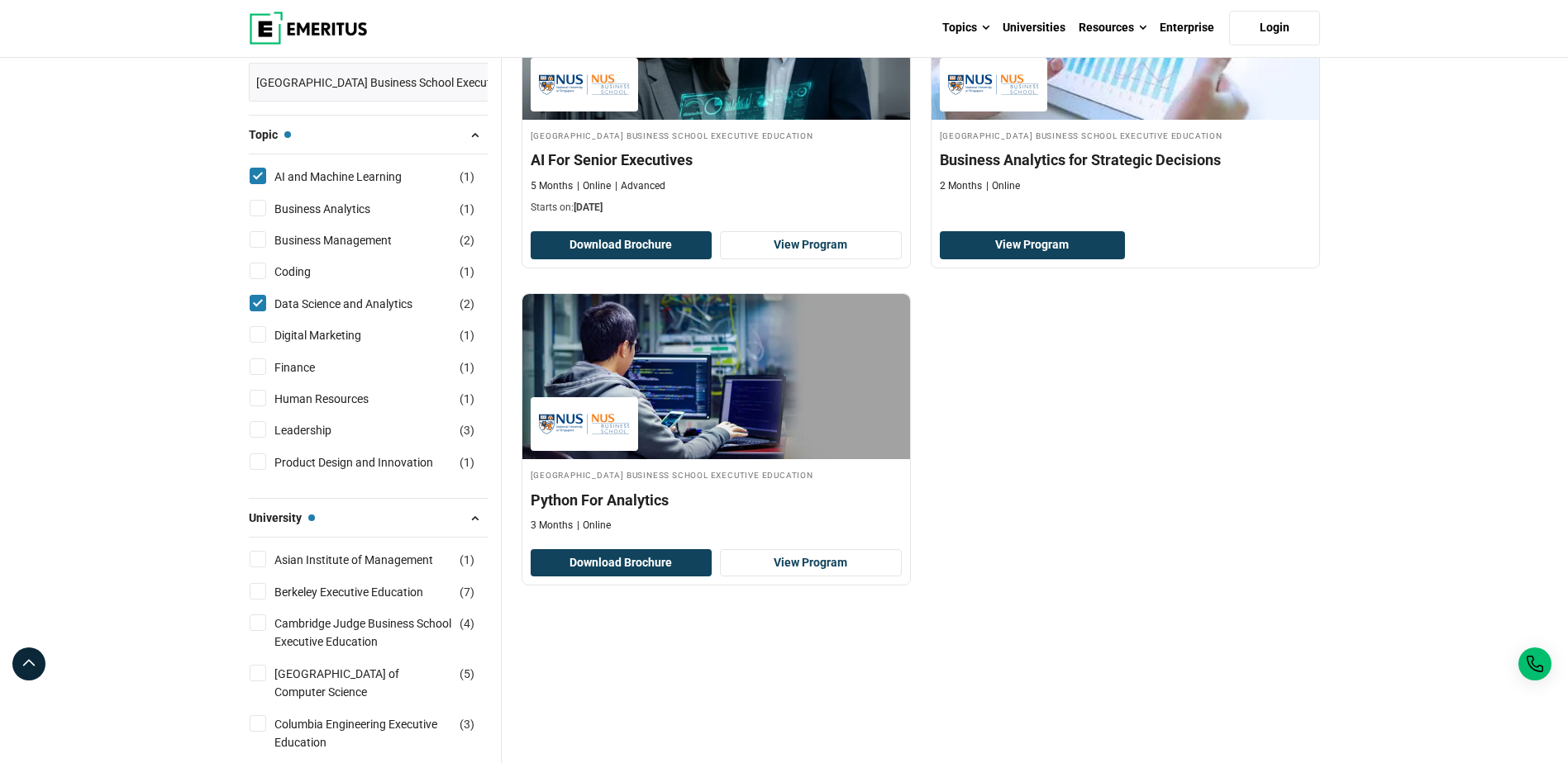
click at [1232, 544] on div "[GEOGRAPHIC_DATA] Business School Executive Education AI For Senior Executives …" at bounding box center [921, 283] width 818 height 658
